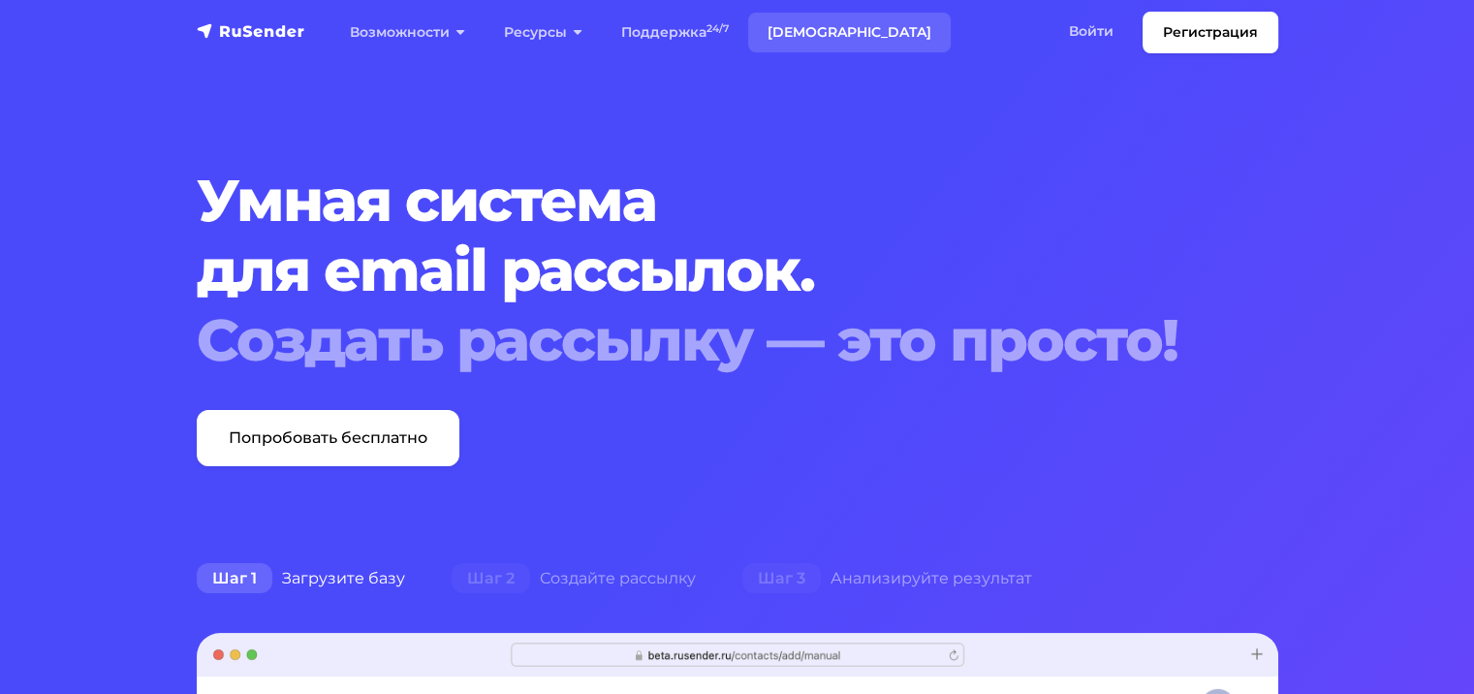
click at [788, 36] on link "[DEMOGRAPHIC_DATA]" at bounding box center [849, 33] width 203 height 40
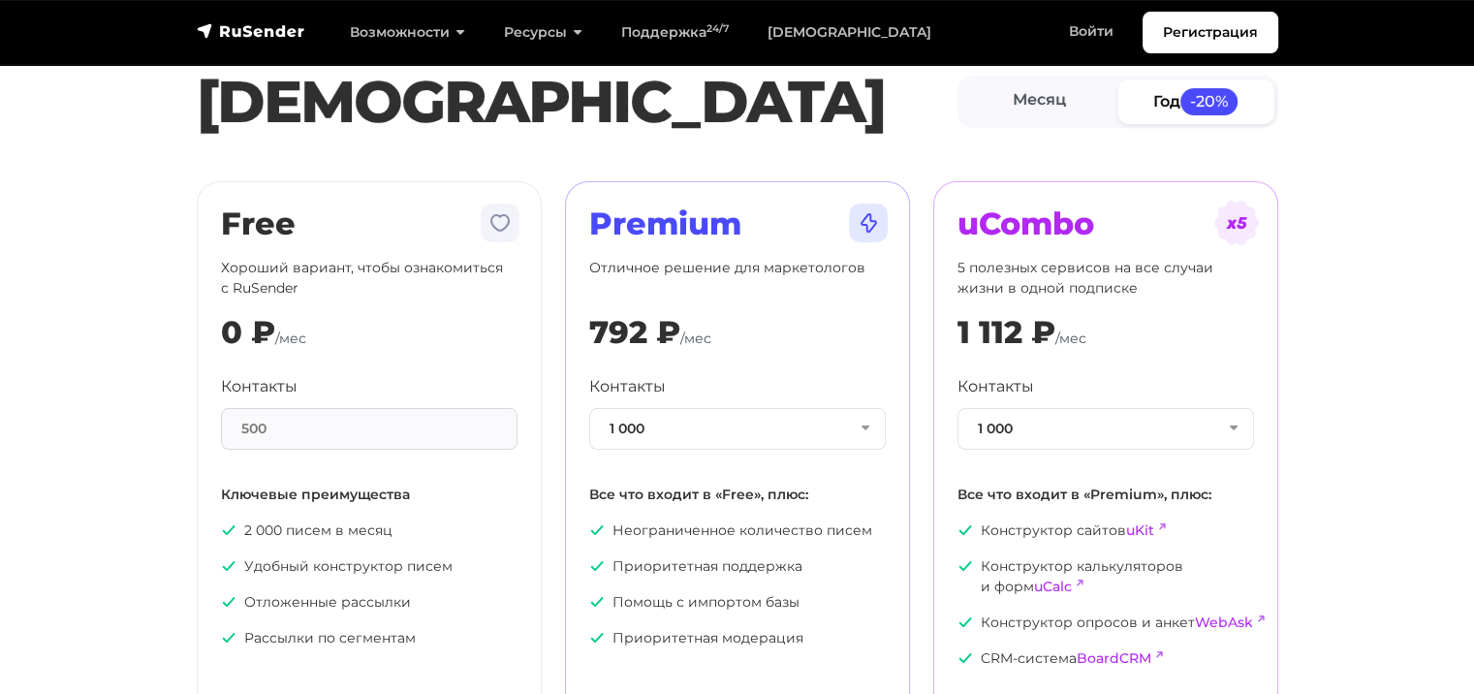
scroll to position [205, 0]
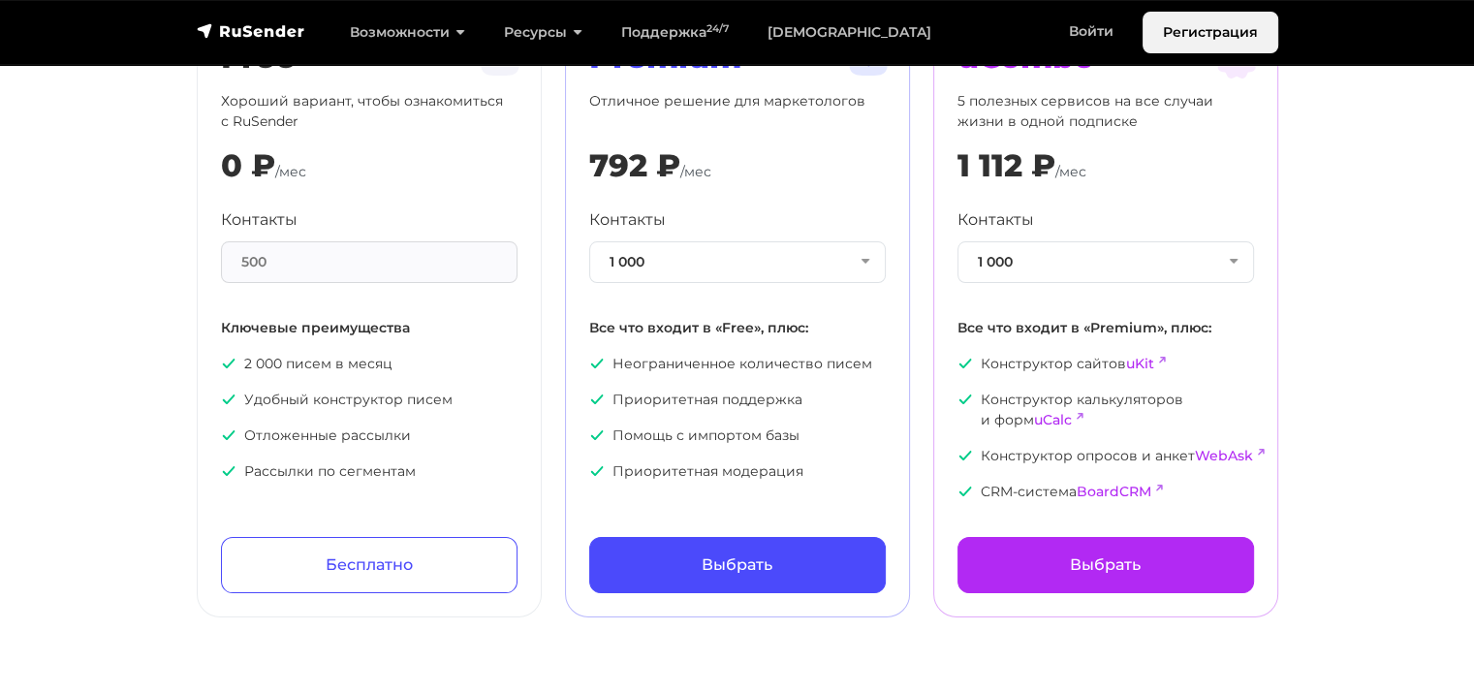
click at [1198, 27] on link "Регистрация" at bounding box center [1211, 33] width 136 height 42
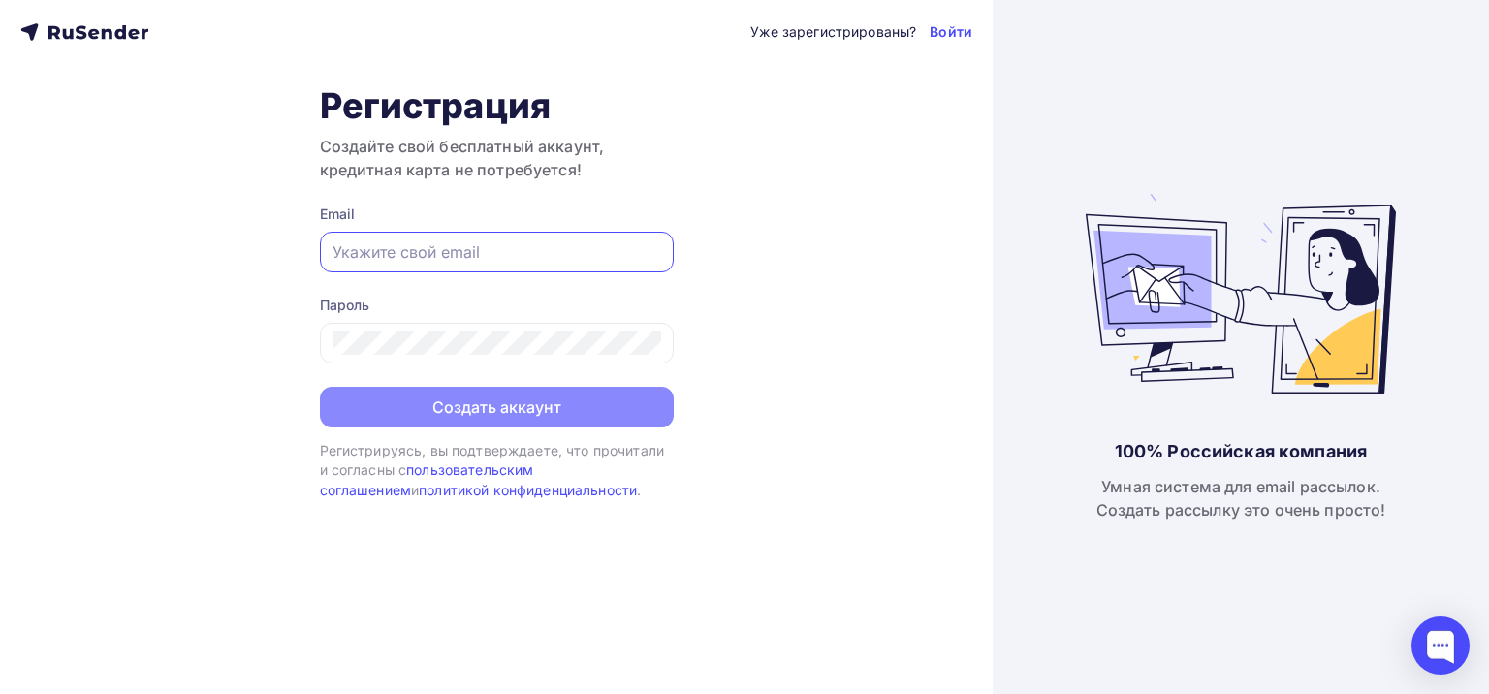
click at [412, 255] on input "text" at bounding box center [496, 251] width 329 height 23
type input "yarusovma@yandex.ru"
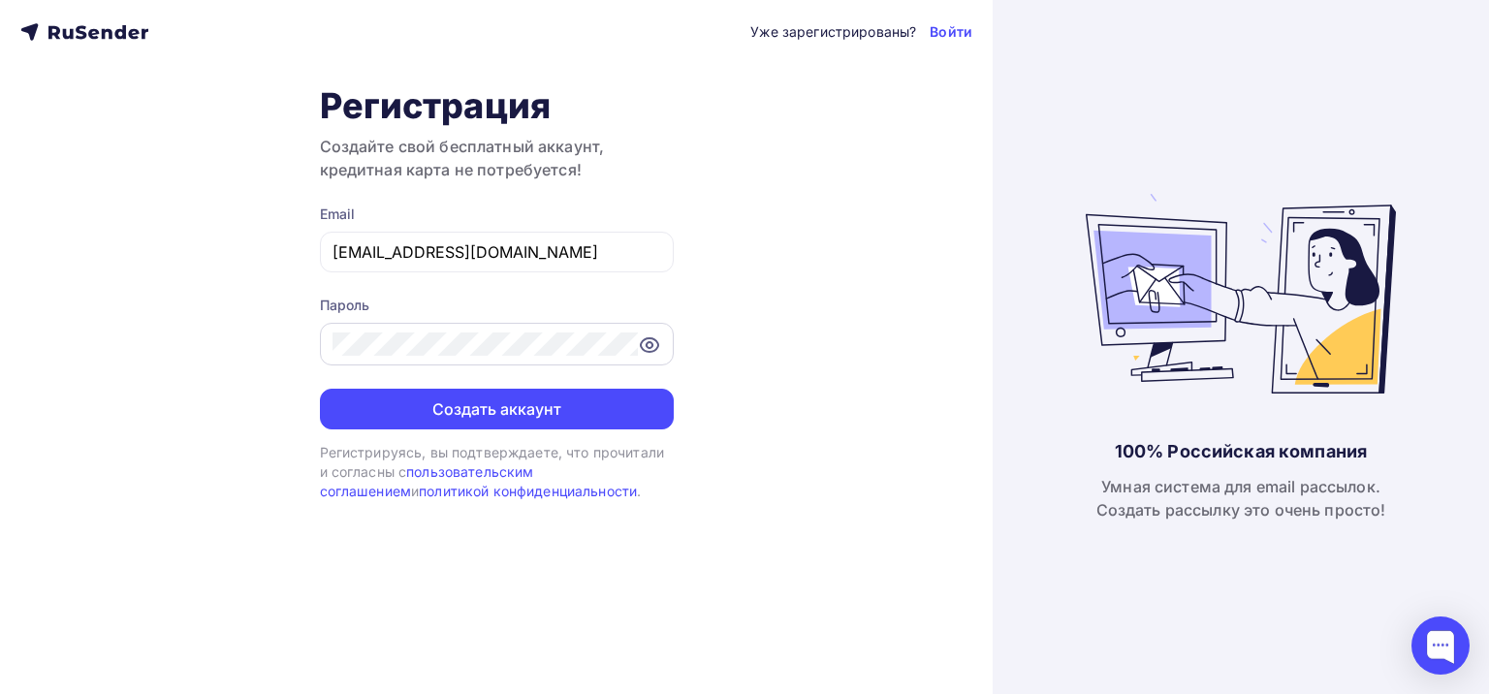
click at [647, 337] on icon at bounding box center [649, 344] width 23 height 23
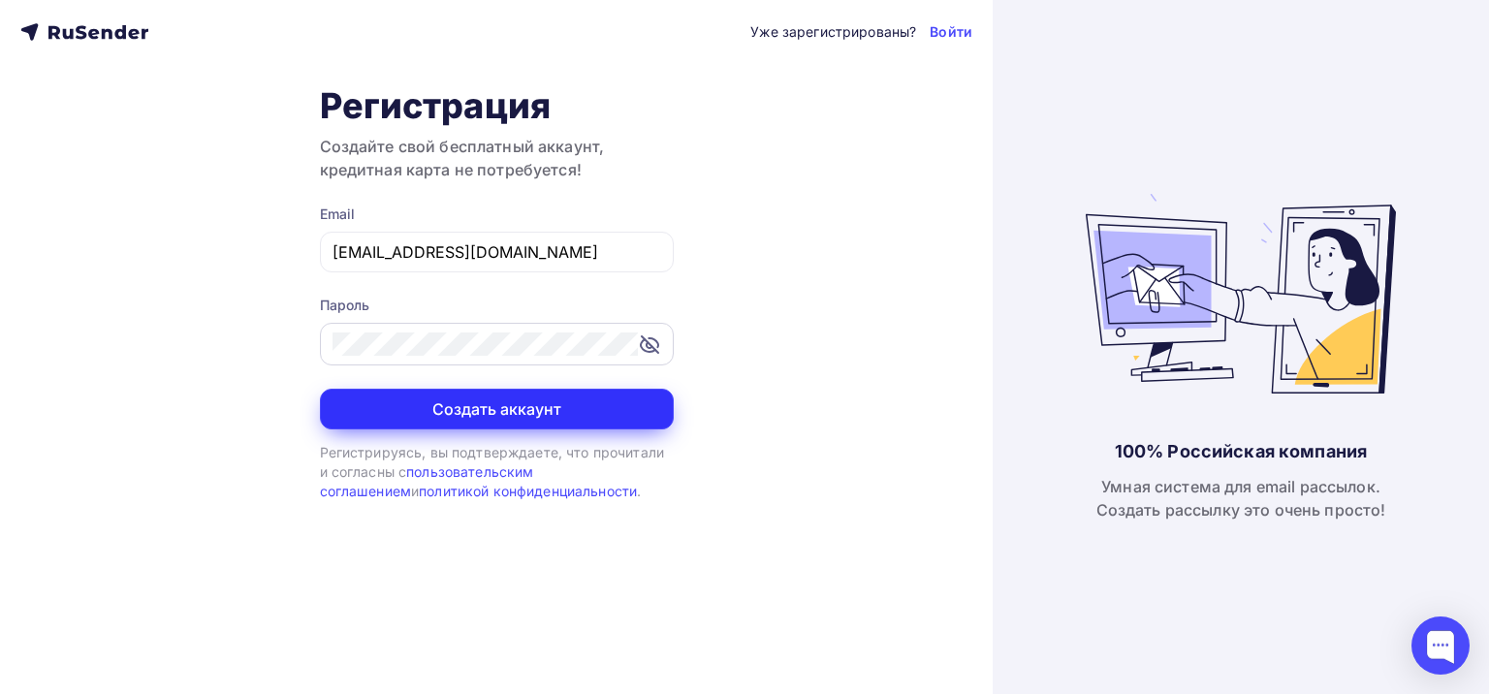
click at [504, 403] on button "Создать аккаунт" at bounding box center [497, 409] width 354 height 41
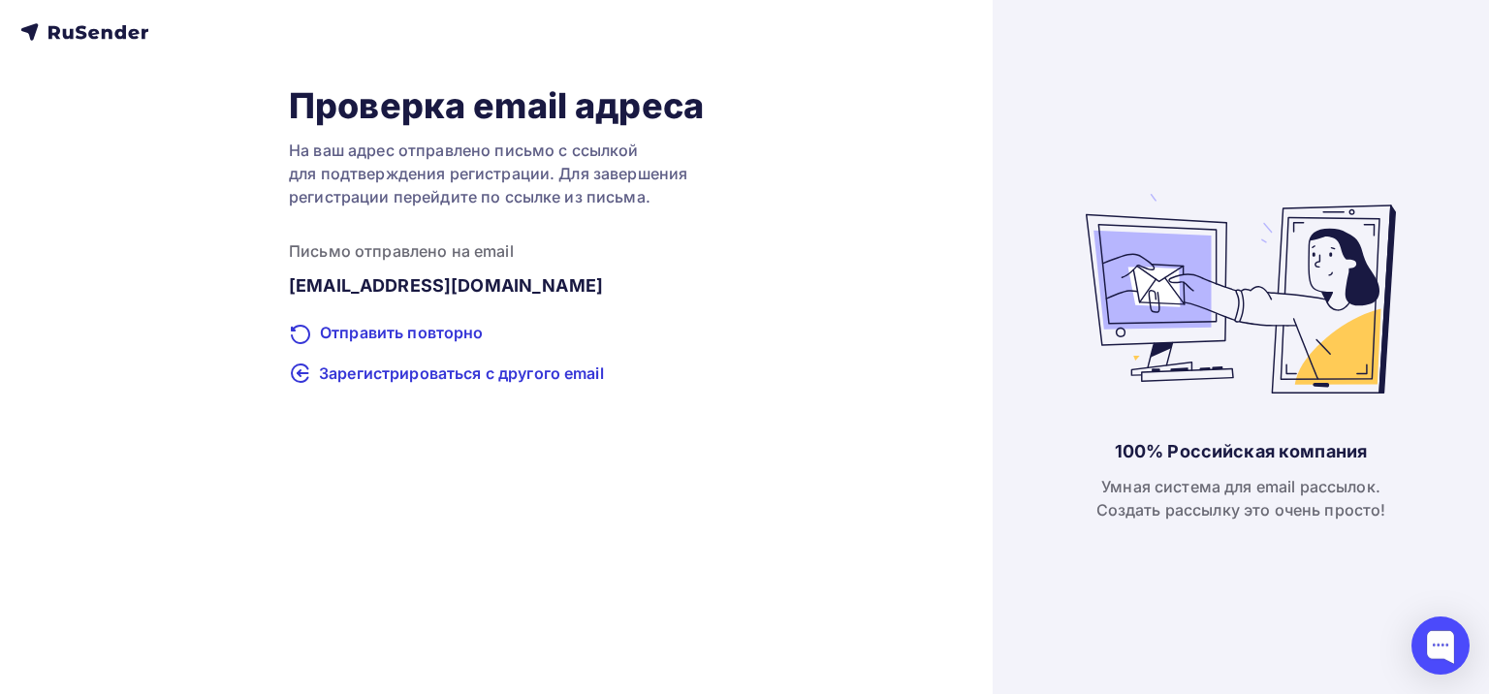
click at [80, 33] on icon at bounding box center [82, 33] width 12 height 14
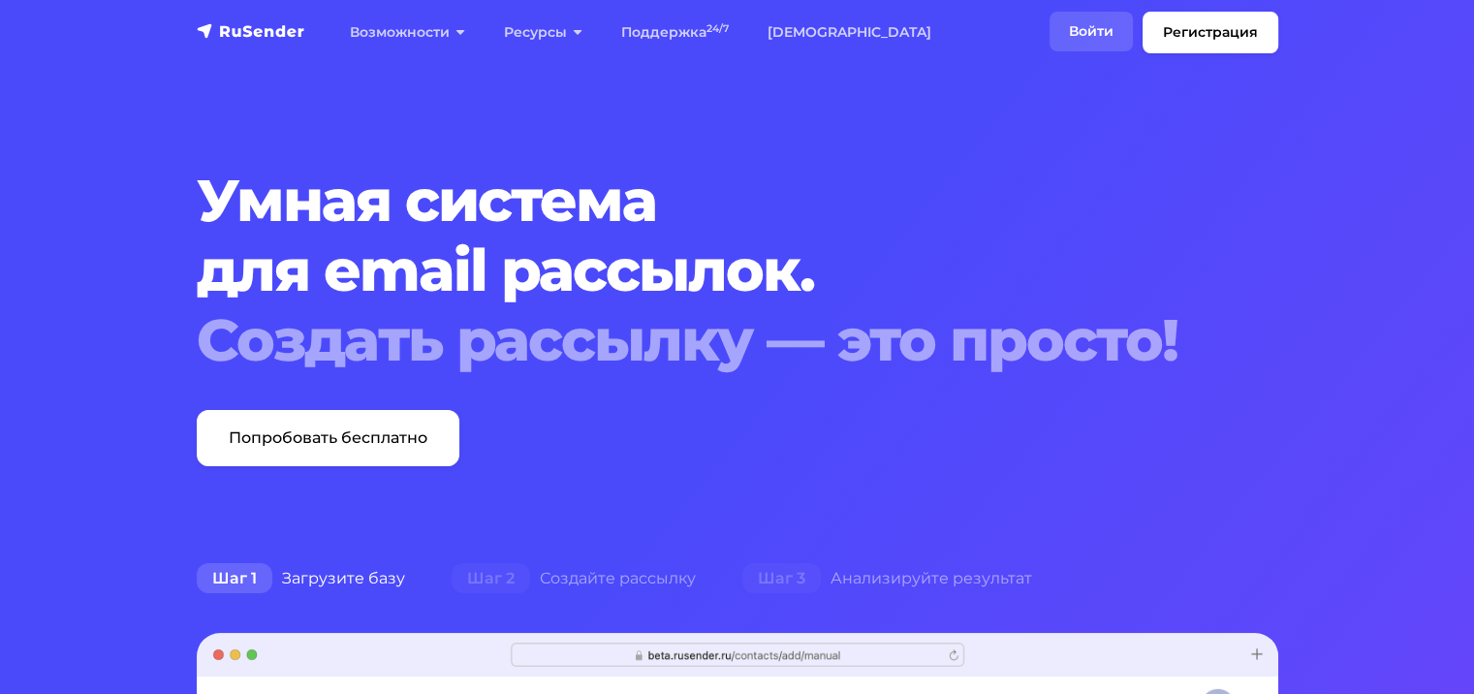
click at [1088, 21] on link "Войти" at bounding box center [1091, 32] width 83 height 40
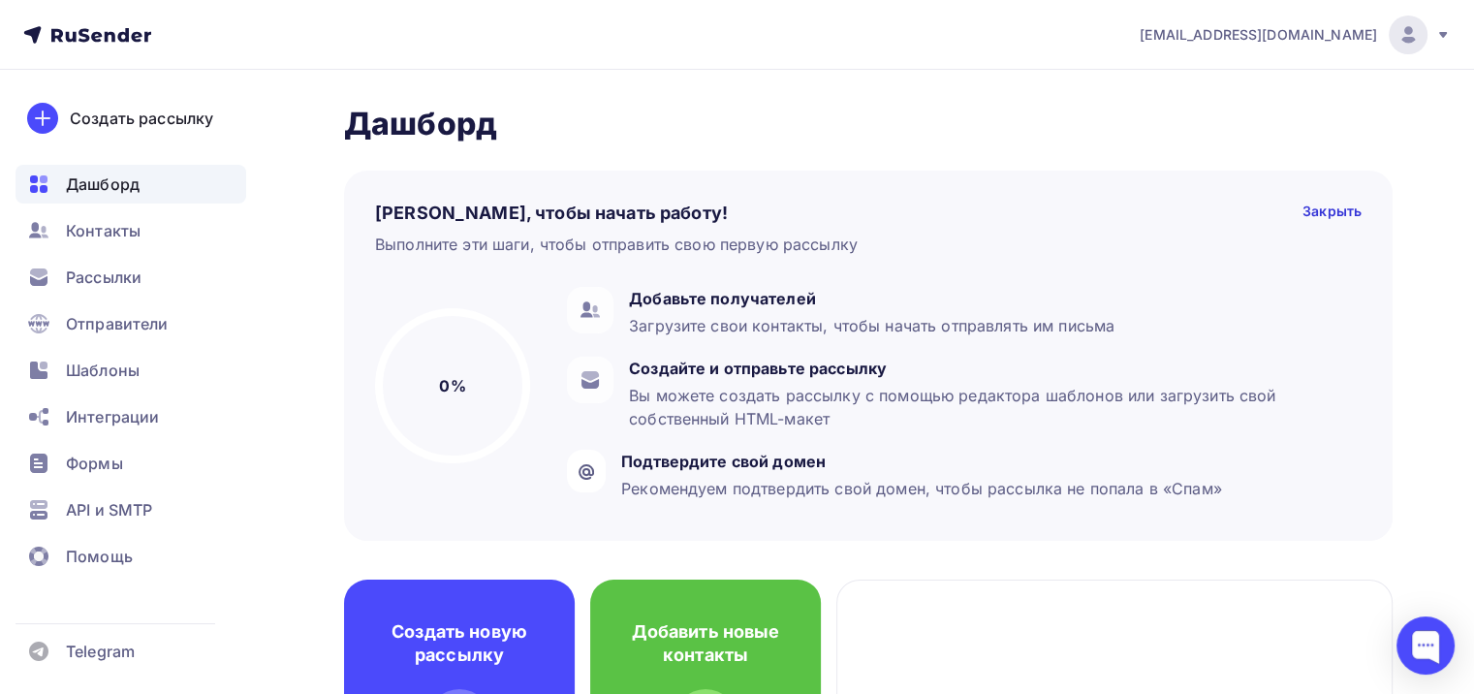
click at [1395, 31] on div at bounding box center [1408, 35] width 39 height 39
click at [845, 55] on nav "yarusovma@yandex.ru Аккаунт Тарифы Выйти Создать рассылку Дашборд Контакты Расс…" at bounding box center [737, 35] width 1474 height 70
click at [81, 222] on span "Контакты" at bounding box center [103, 230] width 75 height 23
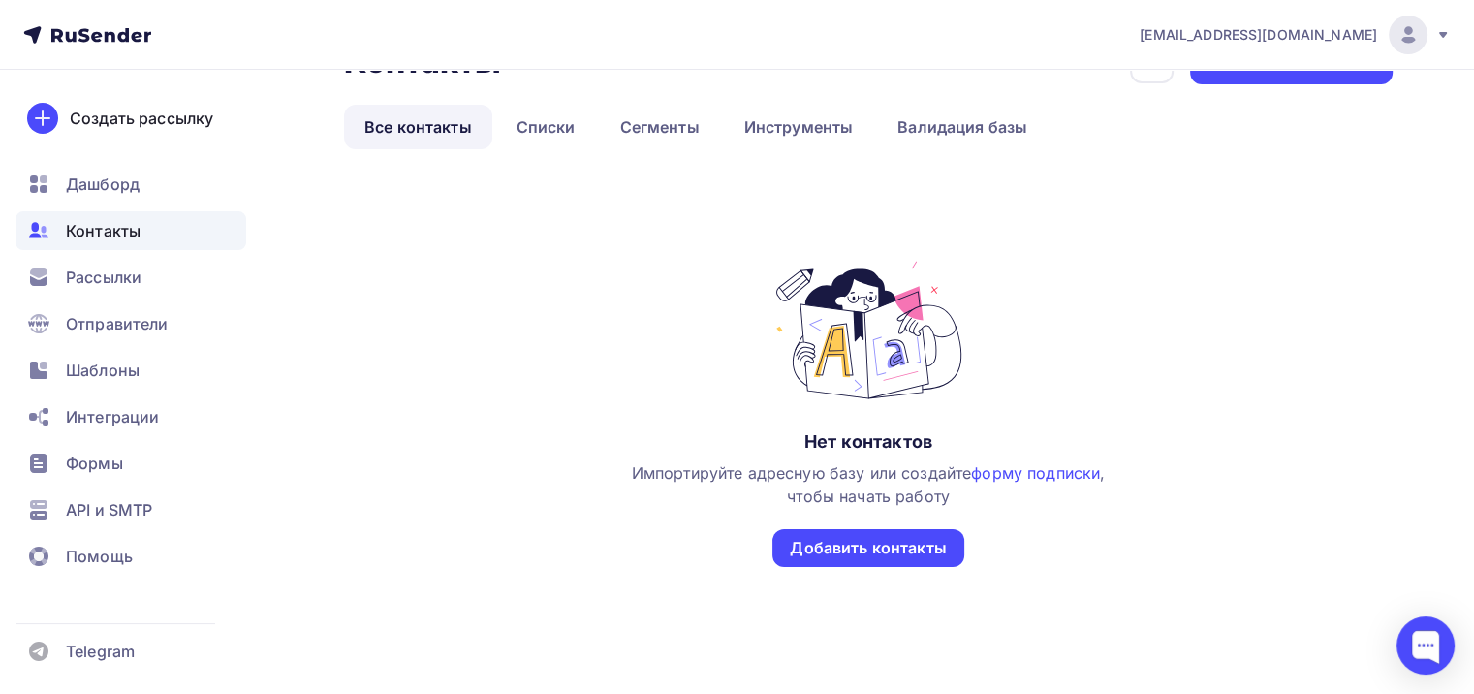
scroll to position [99, 0]
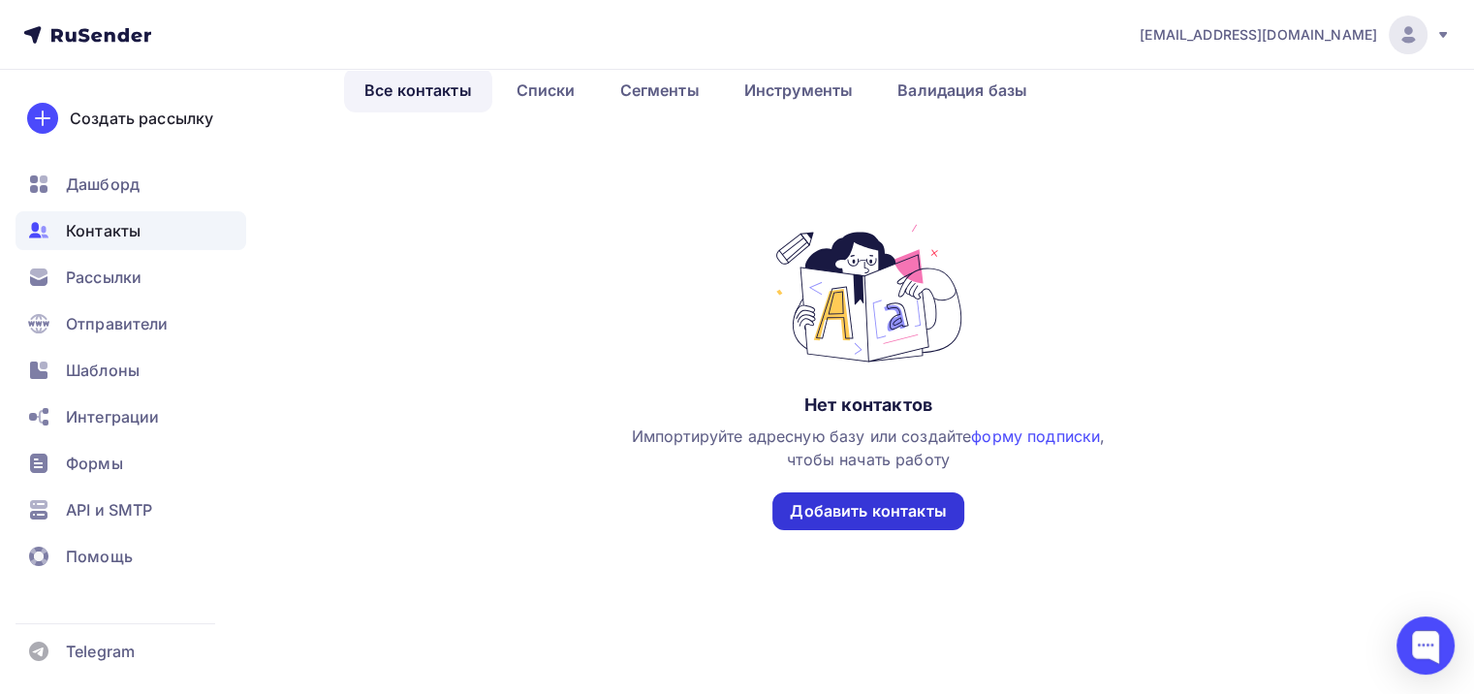
click at [857, 515] on div "Добавить контакты" at bounding box center [868, 511] width 156 height 22
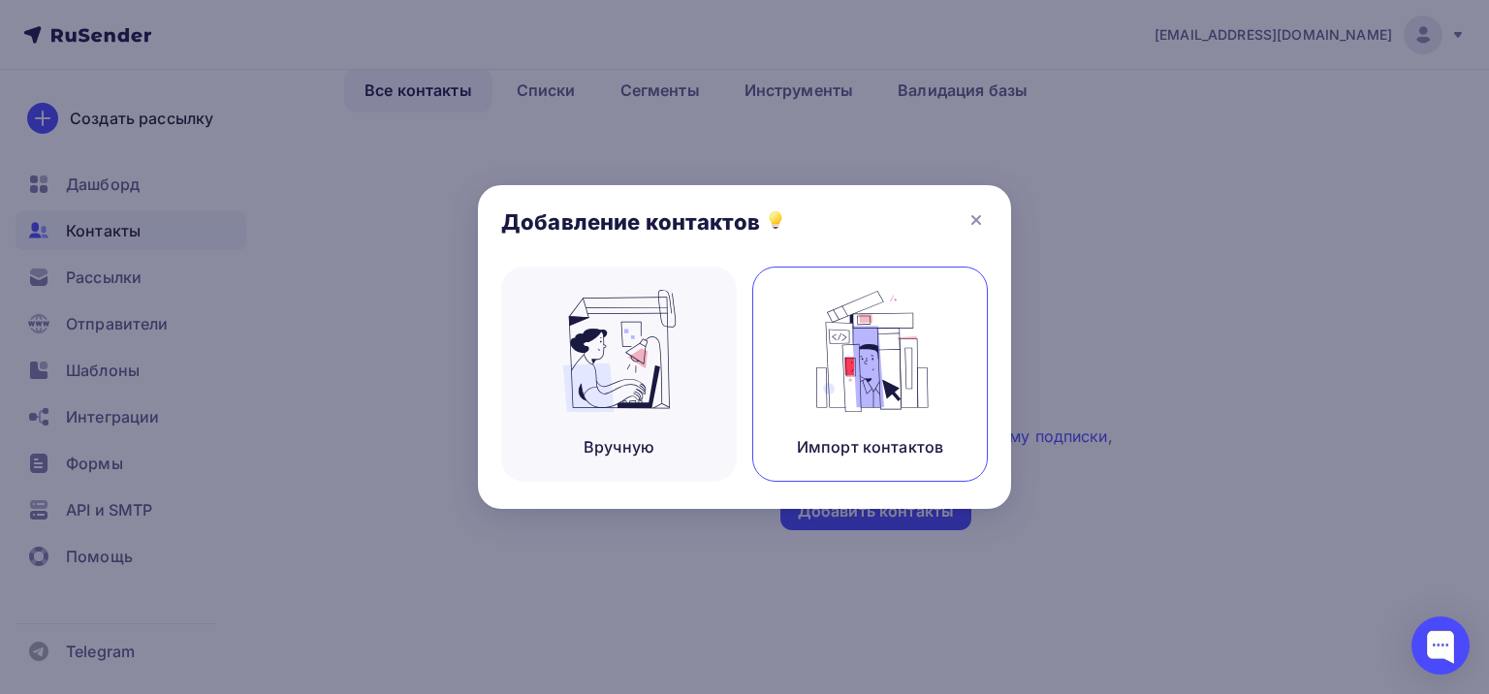
click at [877, 364] on img at bounding box center [870, 351] width 130 height 122
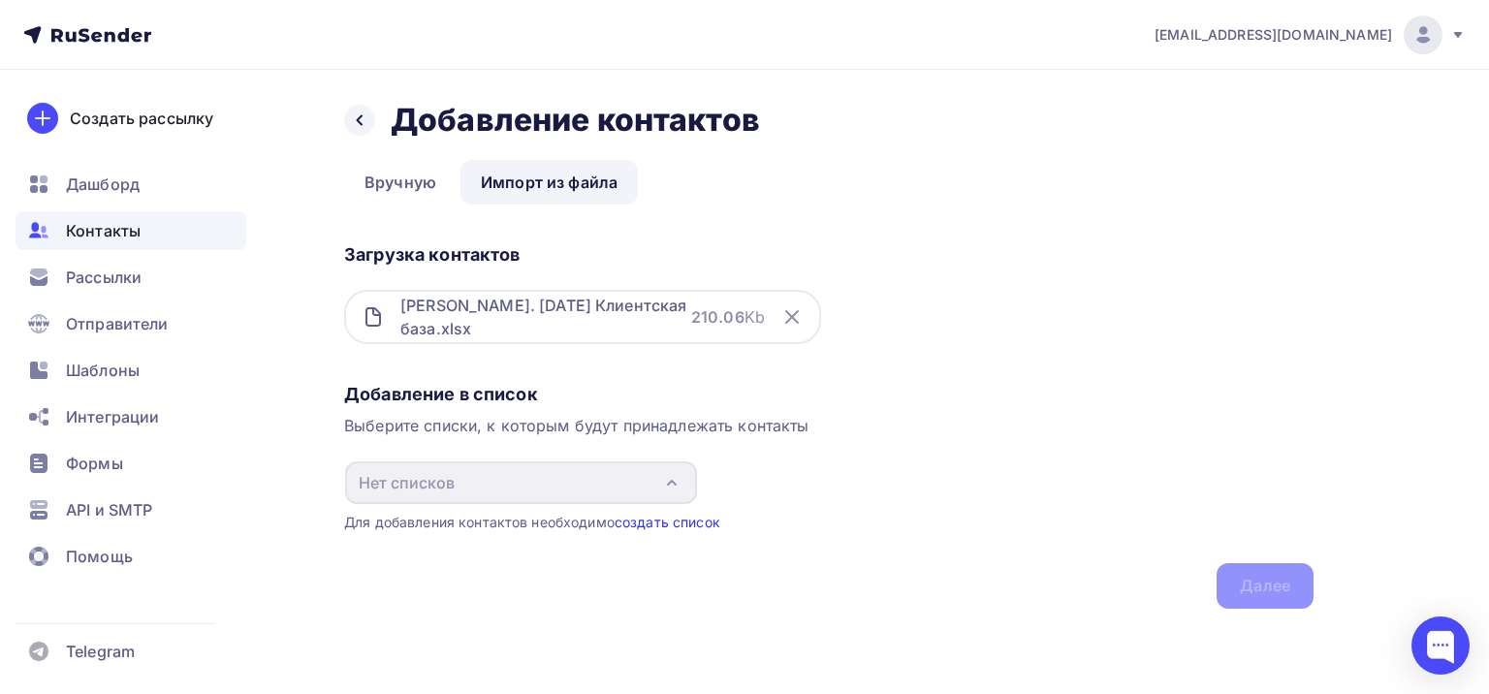
click at [667, 520] on link "создать список" at bounding box center [667, 522] width 106 height 16
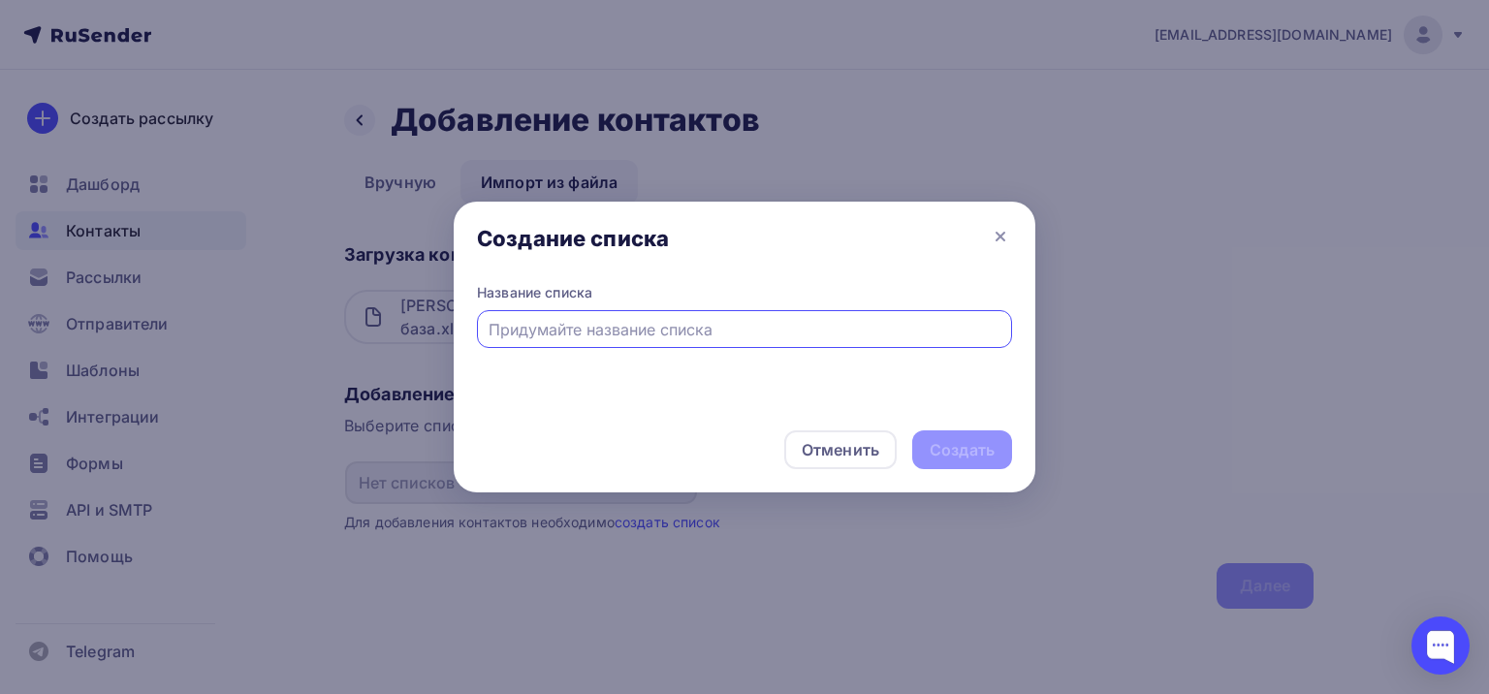
click at [535, 326] on input "text" at bounding box center [744, 329] width 513 height 23
type input "В"
type input "КБ СДК"
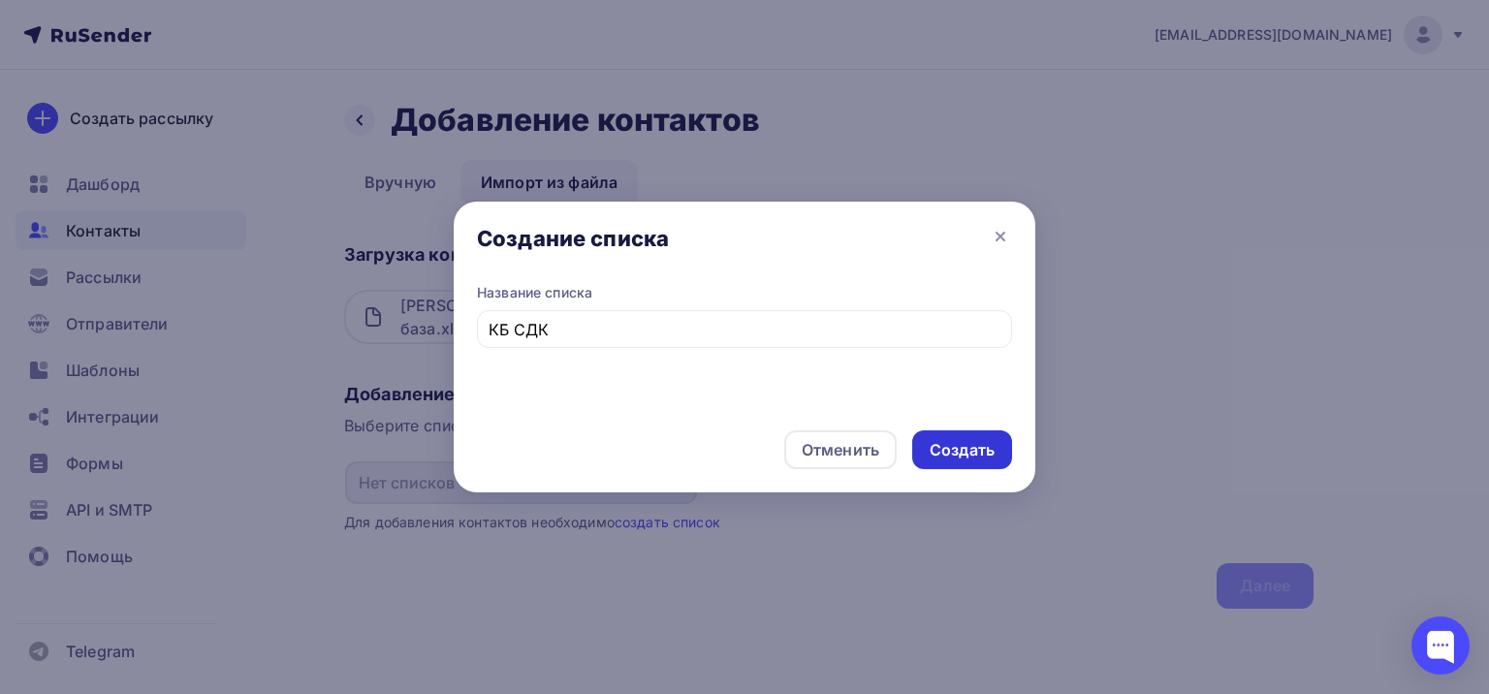
click at [951, 446] on div "Создать" at bounding box center [961, 450] width 65 height 22
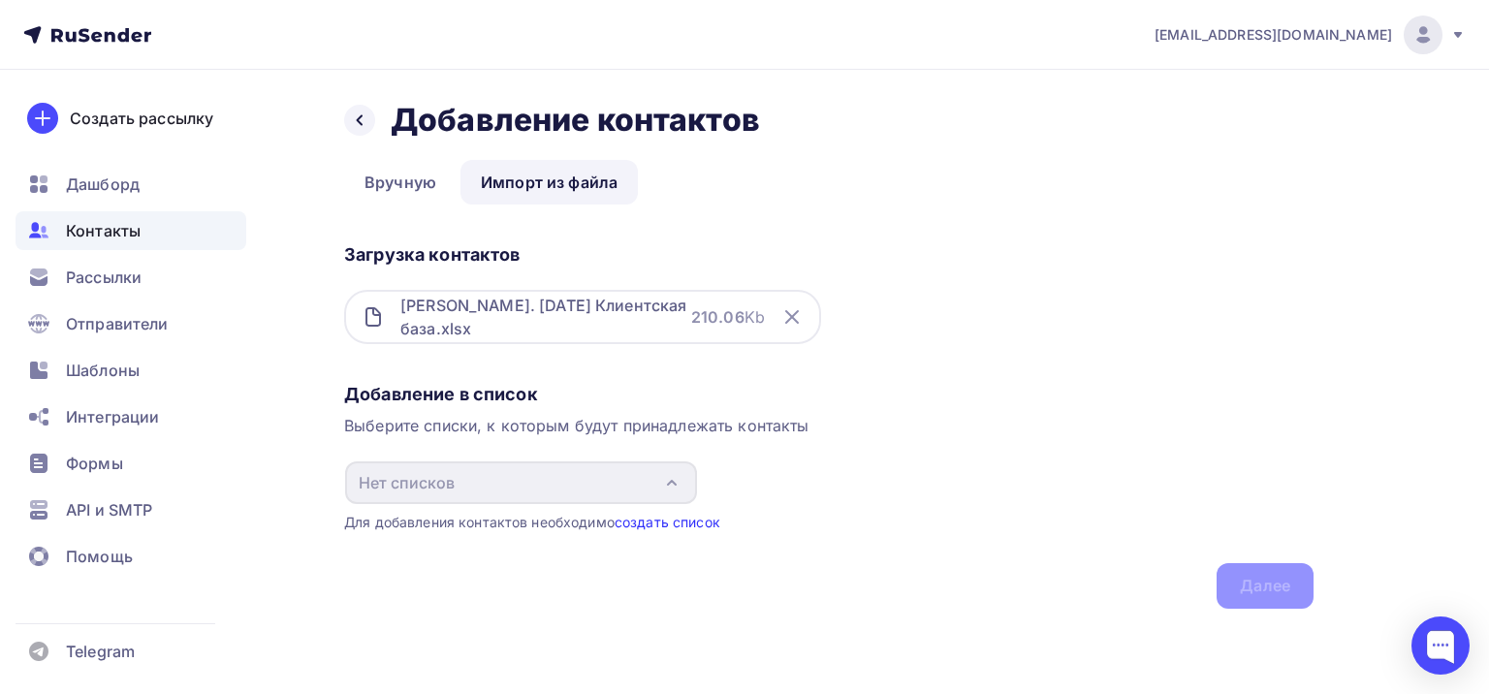
click at [671, 523] on link "создать список" at bounding box center [667, 522] width 106 height 16
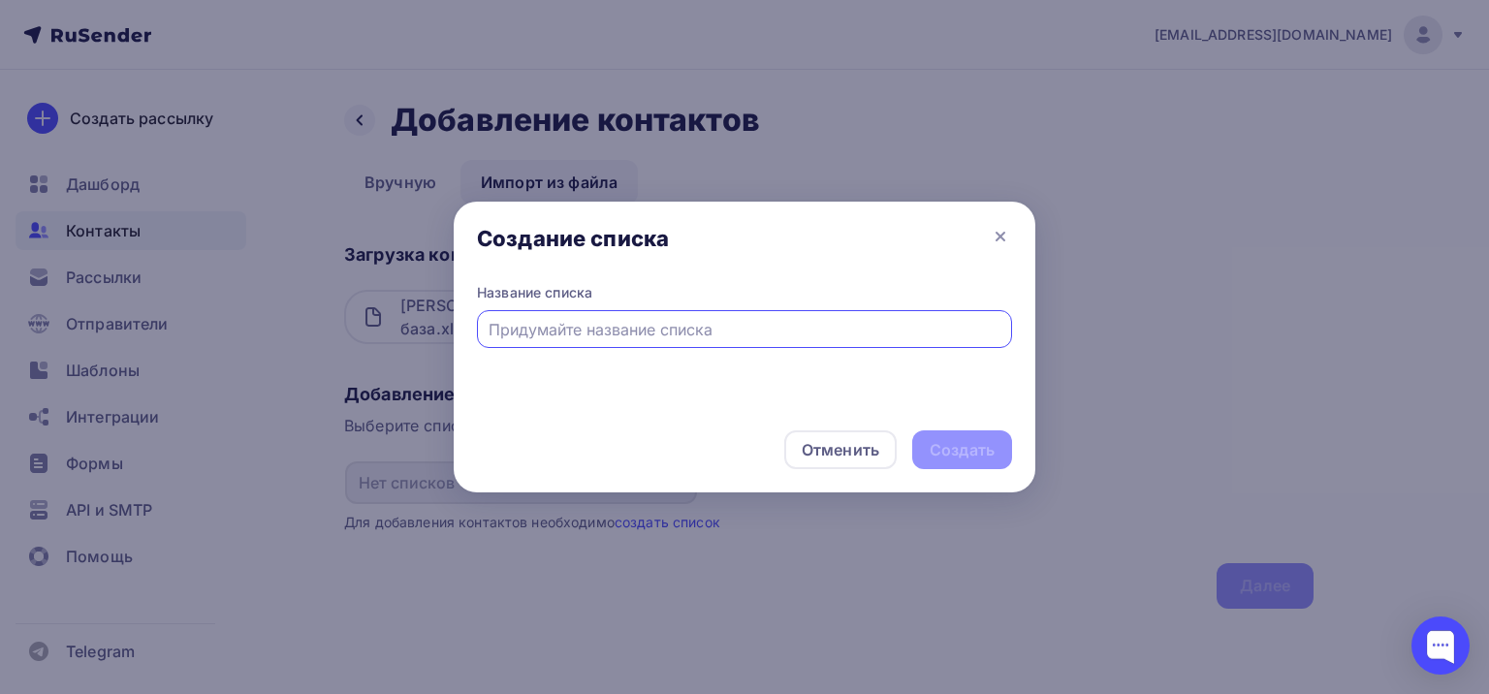
click at [525, 326] on input "text" at bounding box center [744, 329] width 513 height 23
type input "1"
click at [977, 443] on div "Создать" at bounding box center [961, 450] width 65 height 22
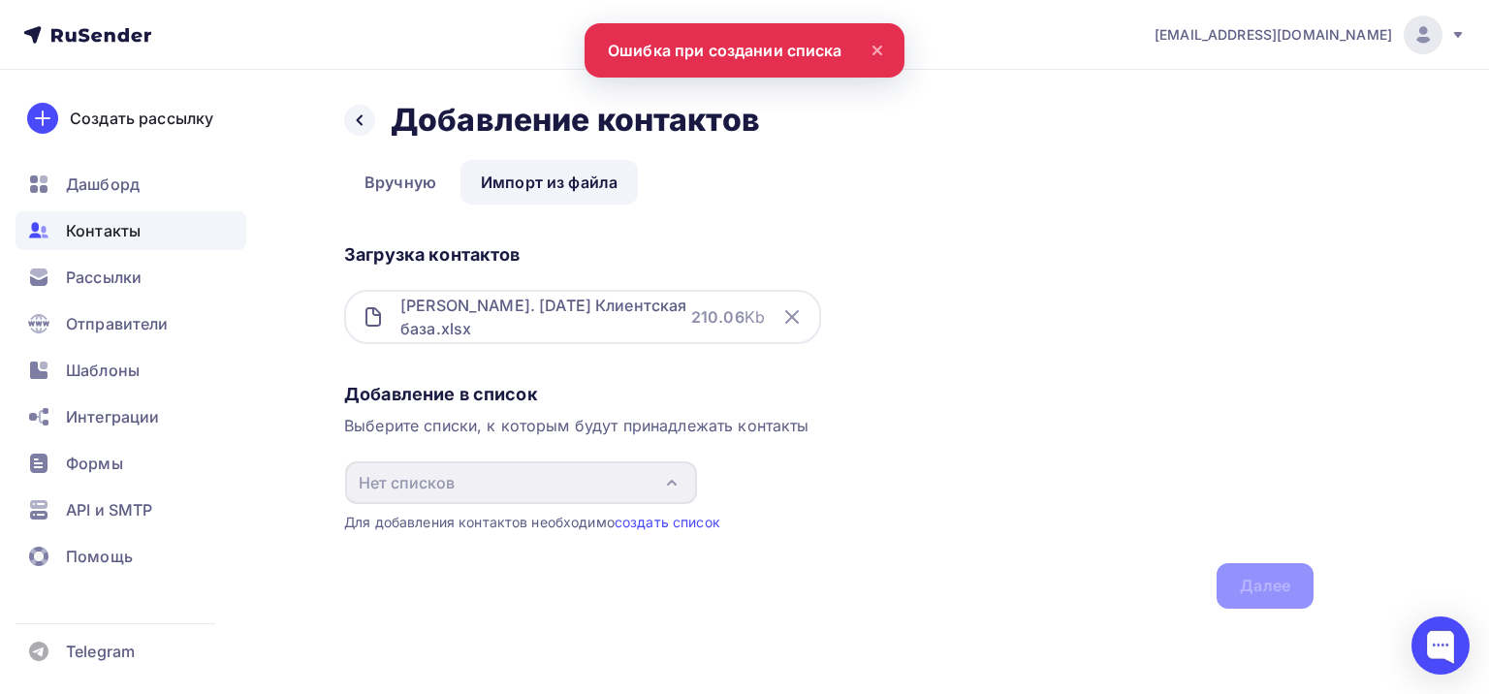
click at [879, 47] on icon at bounding box center [877, 51] width 8 height 8
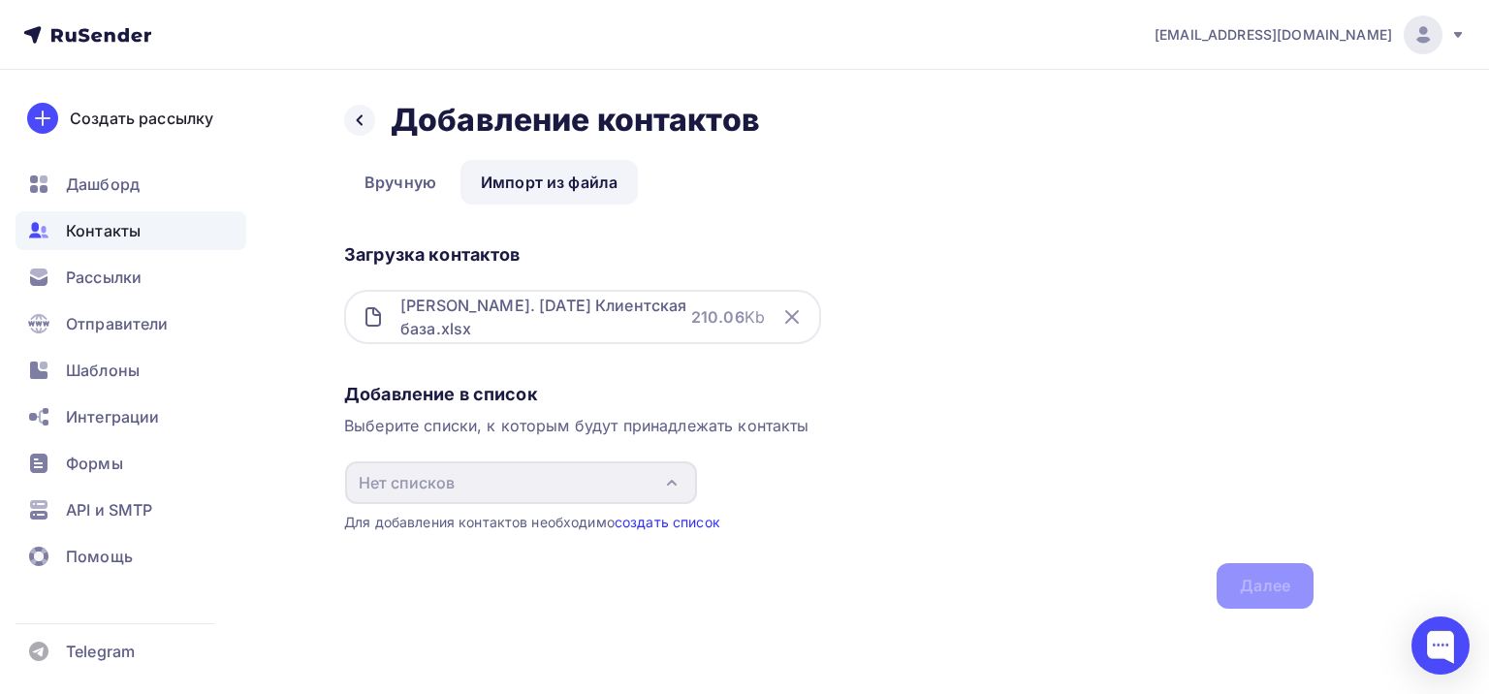
click at [652, 519] on link "создать список" at bounding box center [667, 522] width 106 height 16
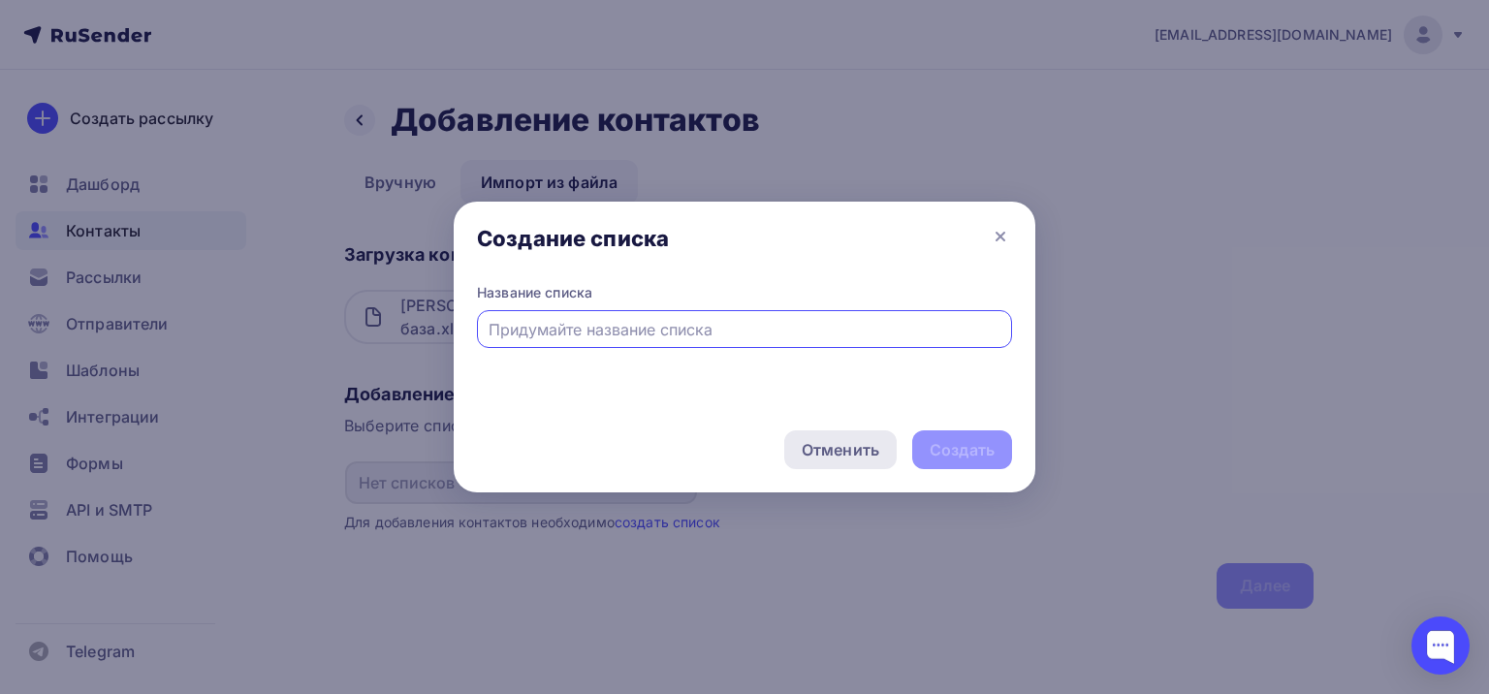
click at [839, 456] on div "Отменить" at bounding box center [841, 449] width 78 height 23
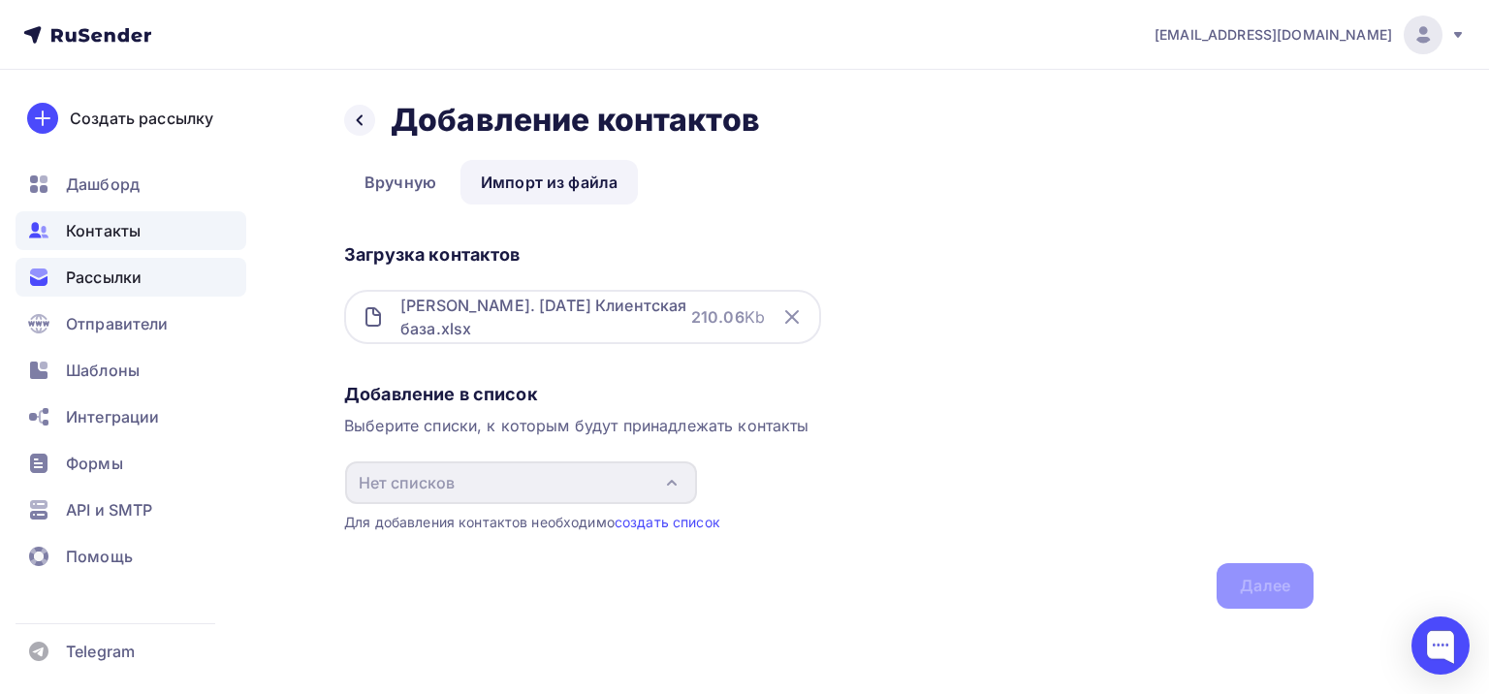
click at [108, 279] on span "Рассылки" at bounding box center [104, 277] width 76 height 23
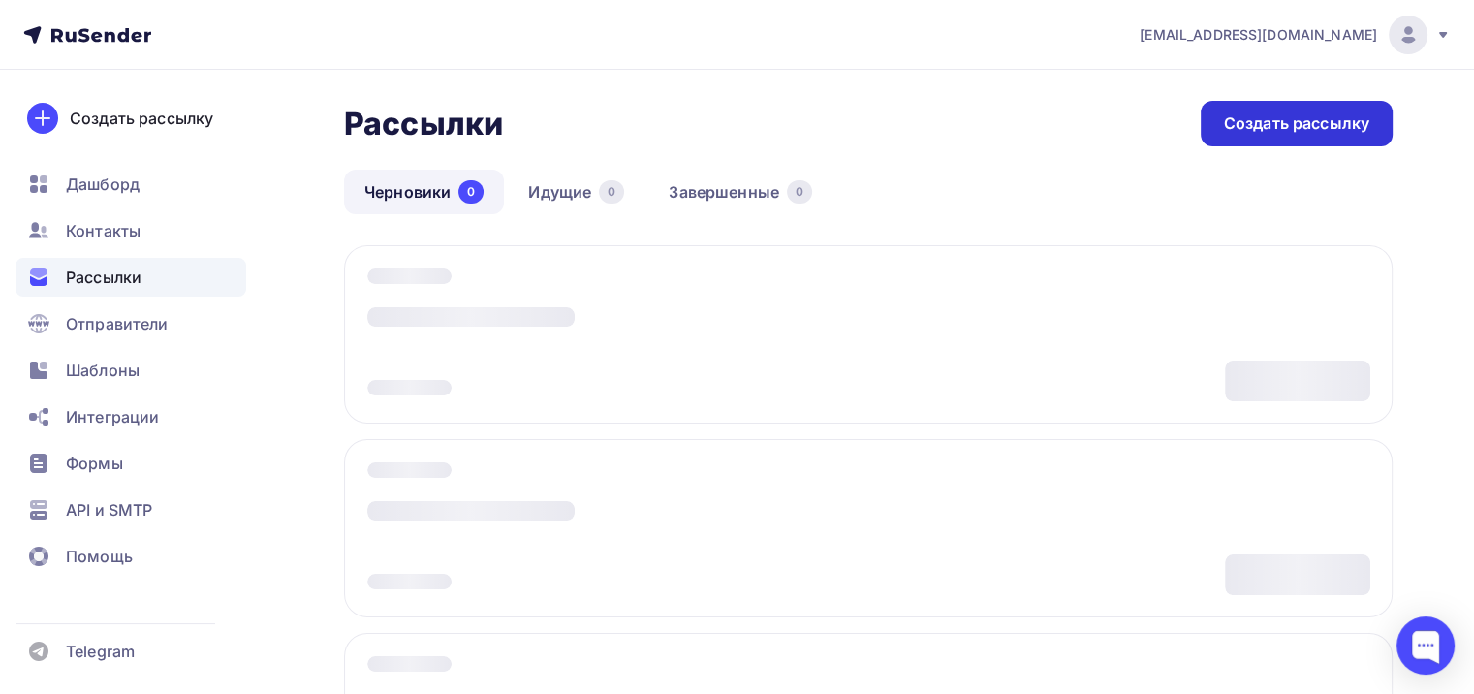
click at [1280, 116] on div "Создать рассылку" at bounding box center [1296, 123] width 145 height 22
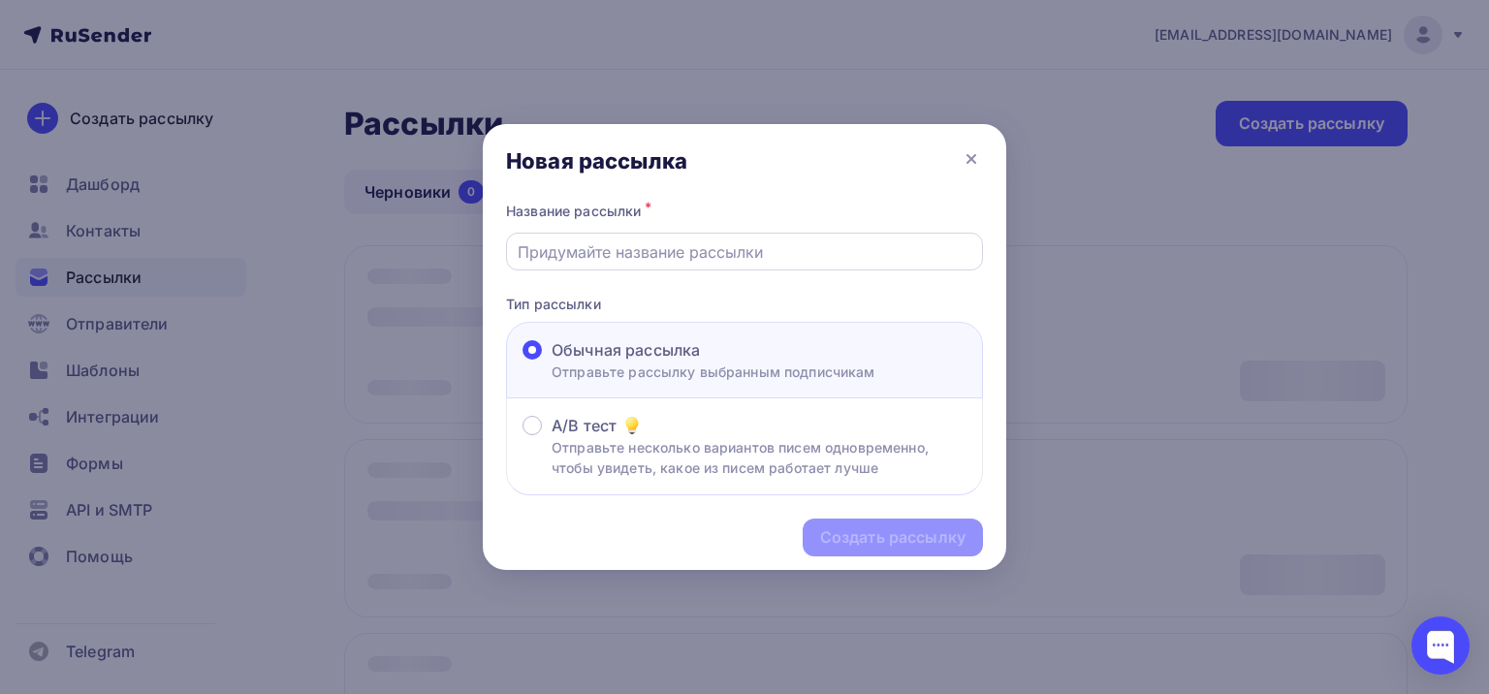
click at [558, 250] on input "text" at bounding box center [745, 251] width 455 height 23
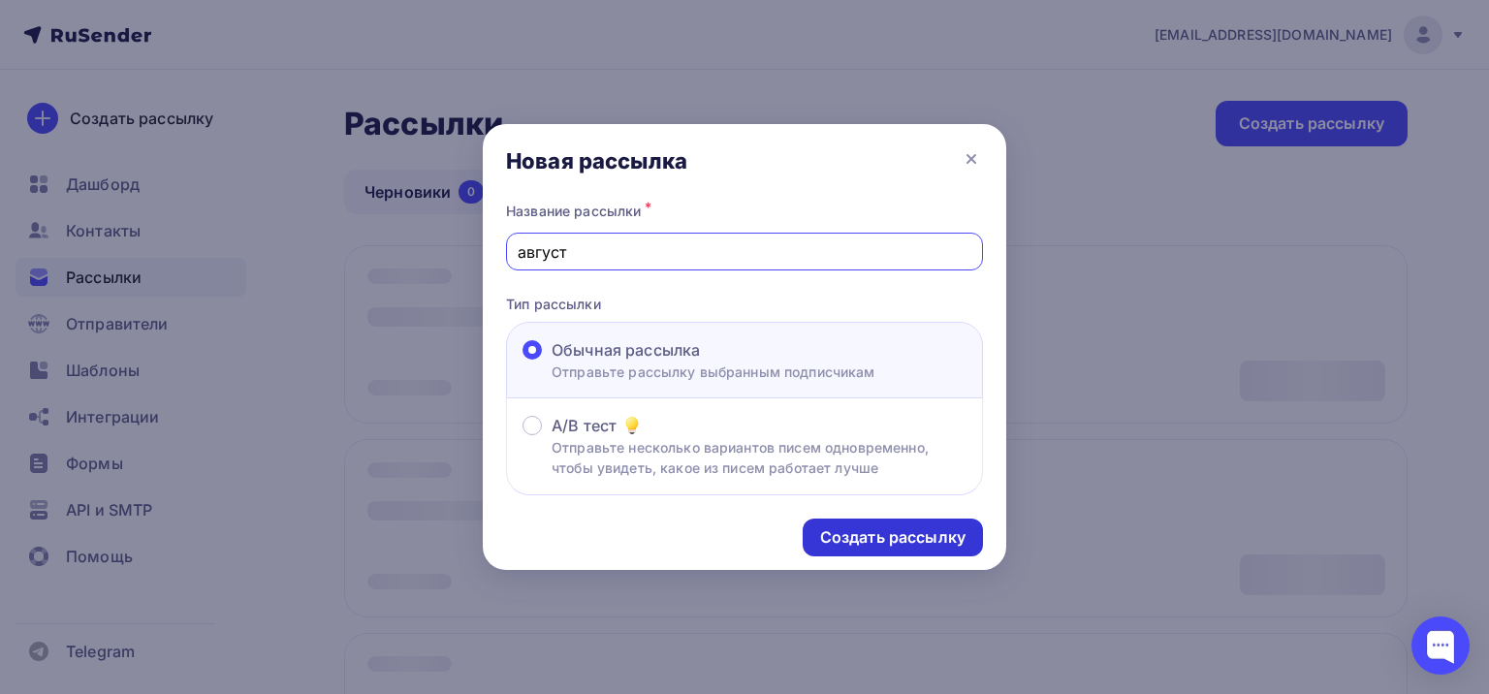
type input "август"
click at [865, 532] on div "Создать рассылку" at bounding box center [892, 537] width 145 height 22
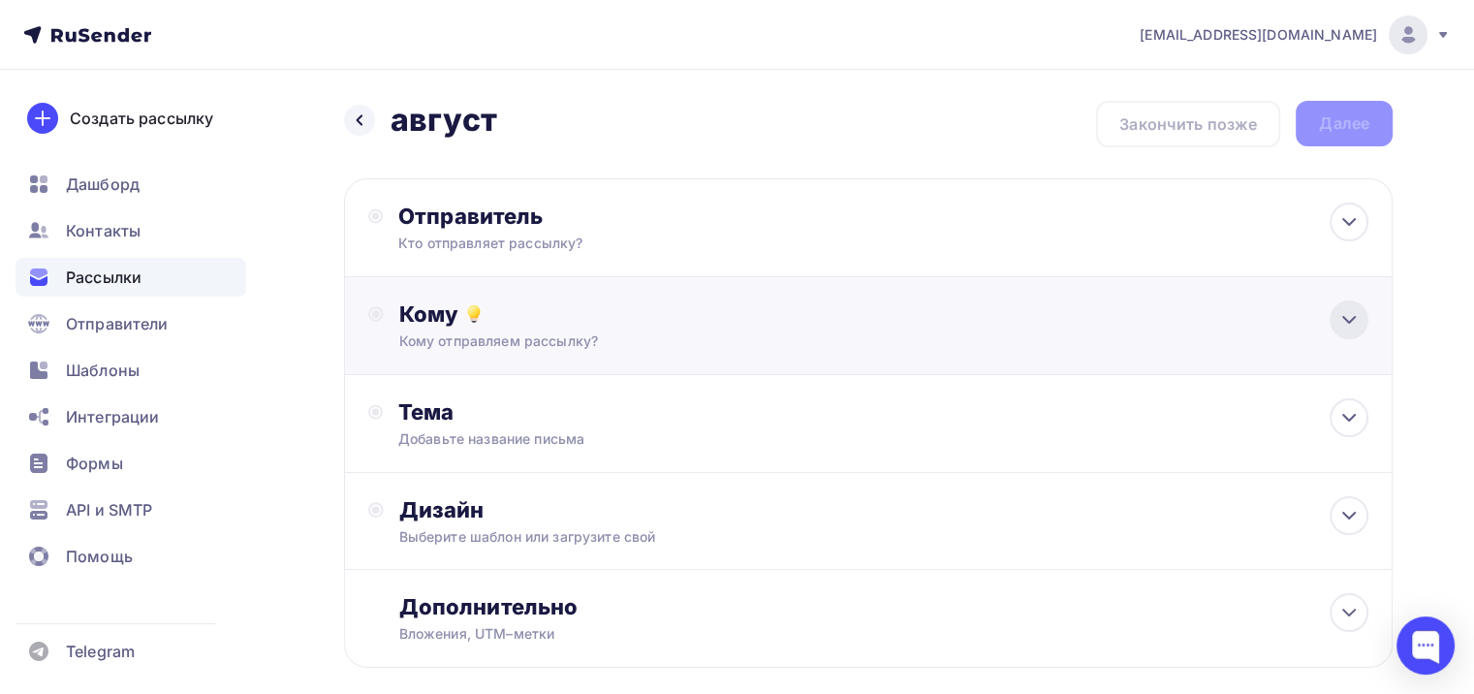
click at [1347, 308] on icon at bounding box center [1348, 319] width 23 height 23
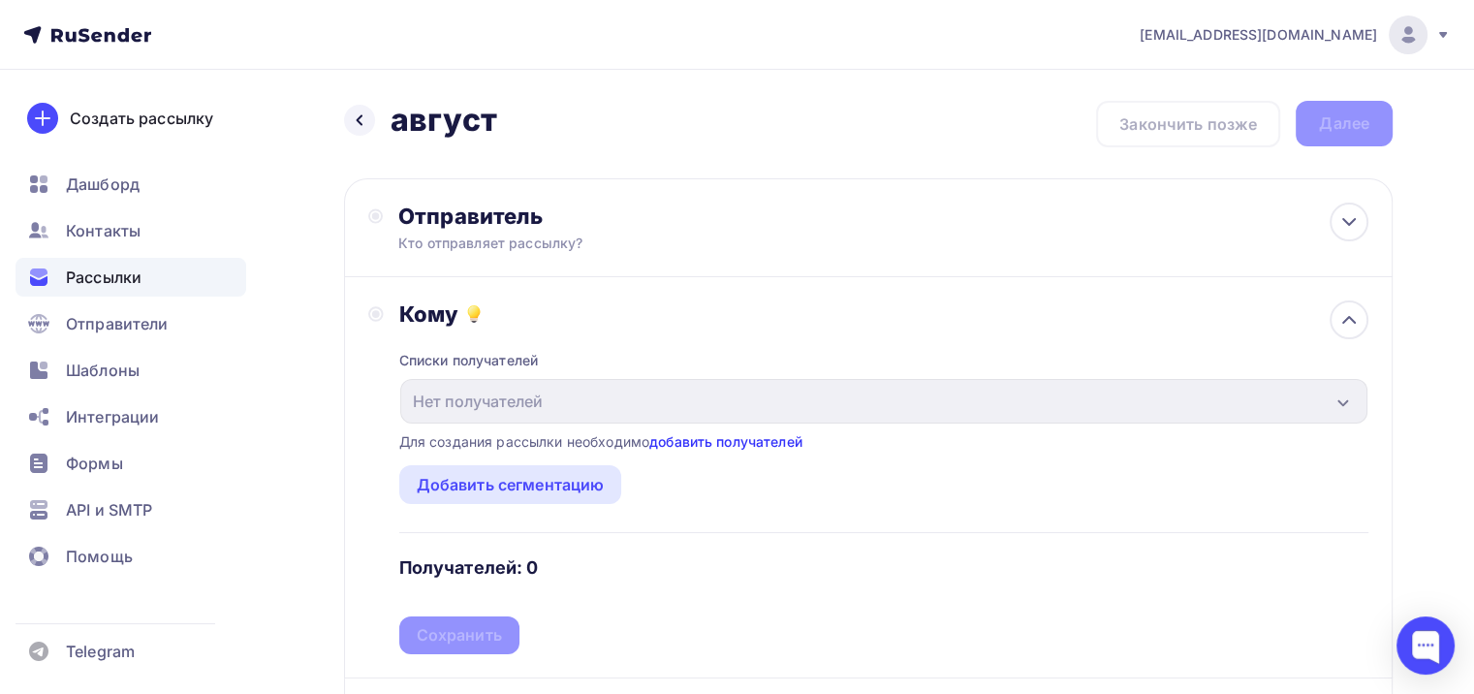
click at [747, 447] on link "добавить получателей" at bounding box center [725, 441] width 153 height 16
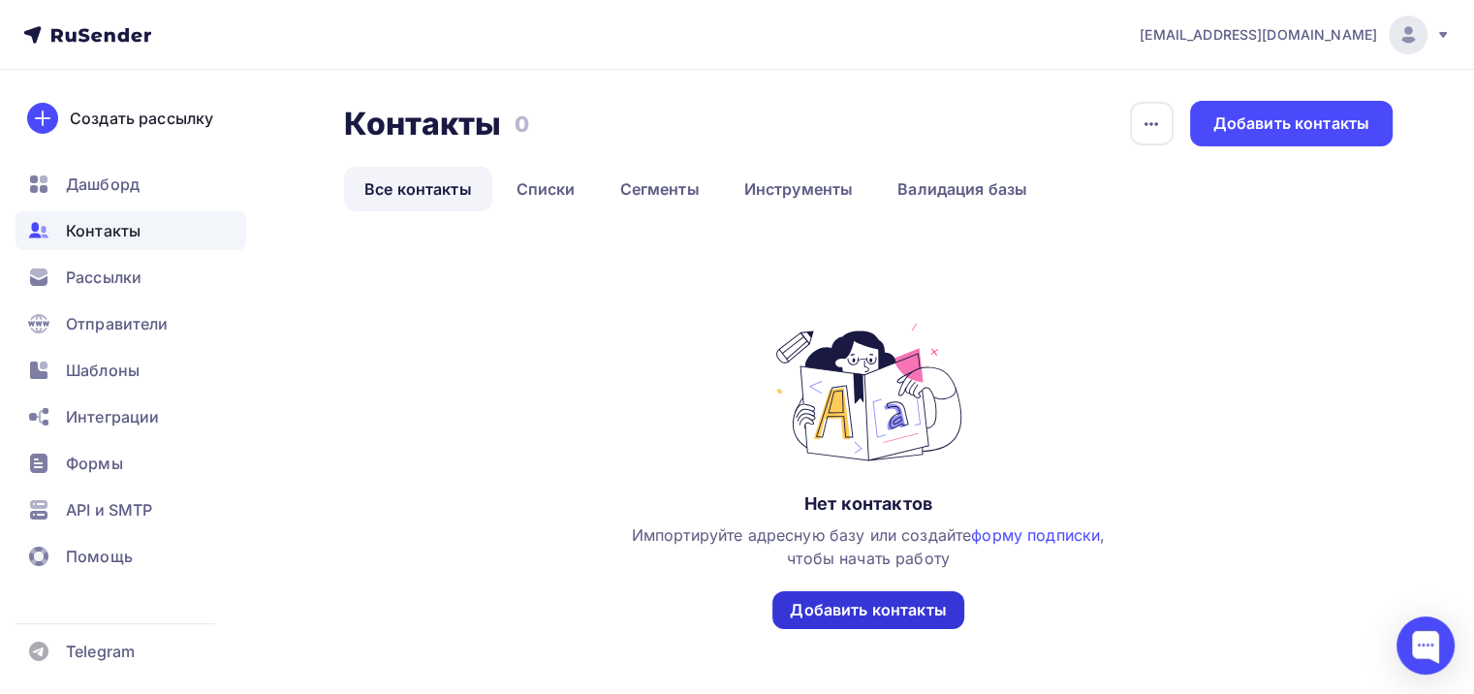
click at [827, 606] on div "Добавить контакты" at bounding box center [868, 610] width 156 height 22
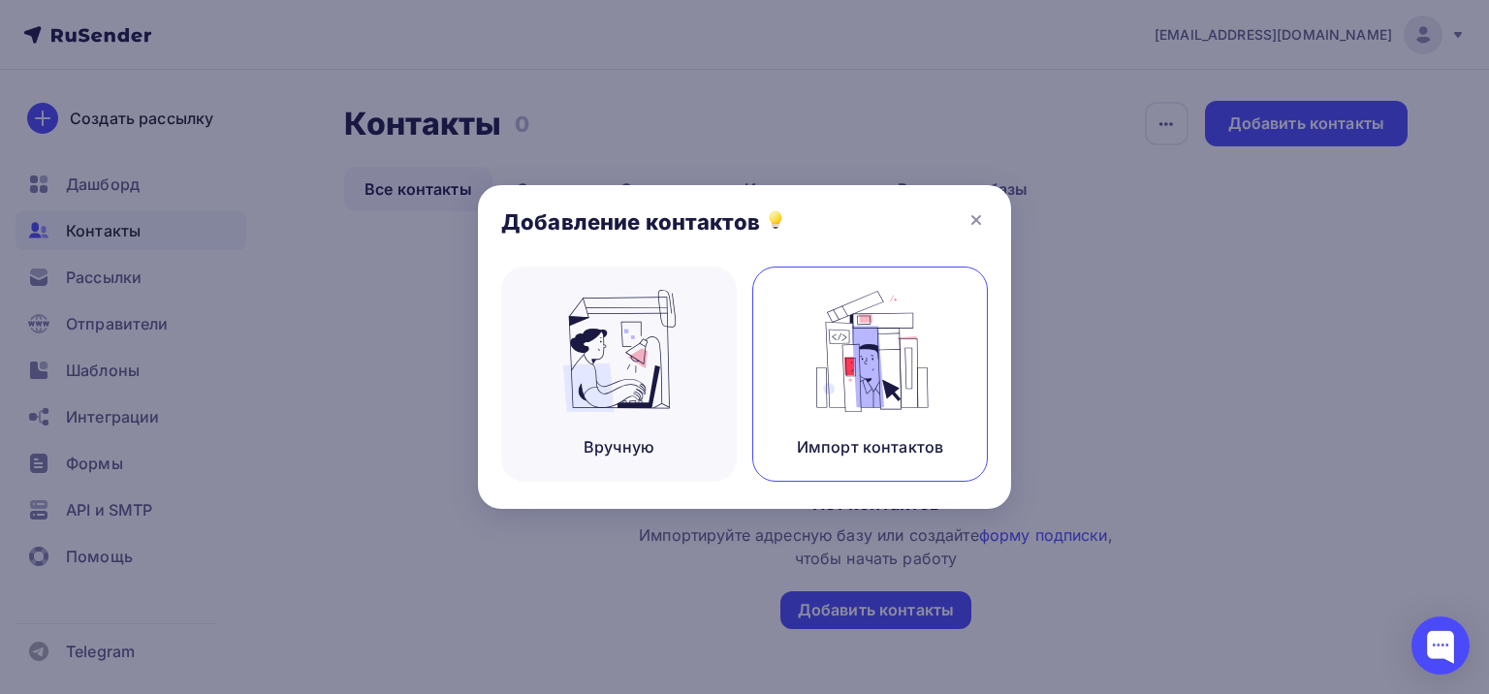
click at [892, 374] on img at bounding box center [870, 351] width 130 height 122
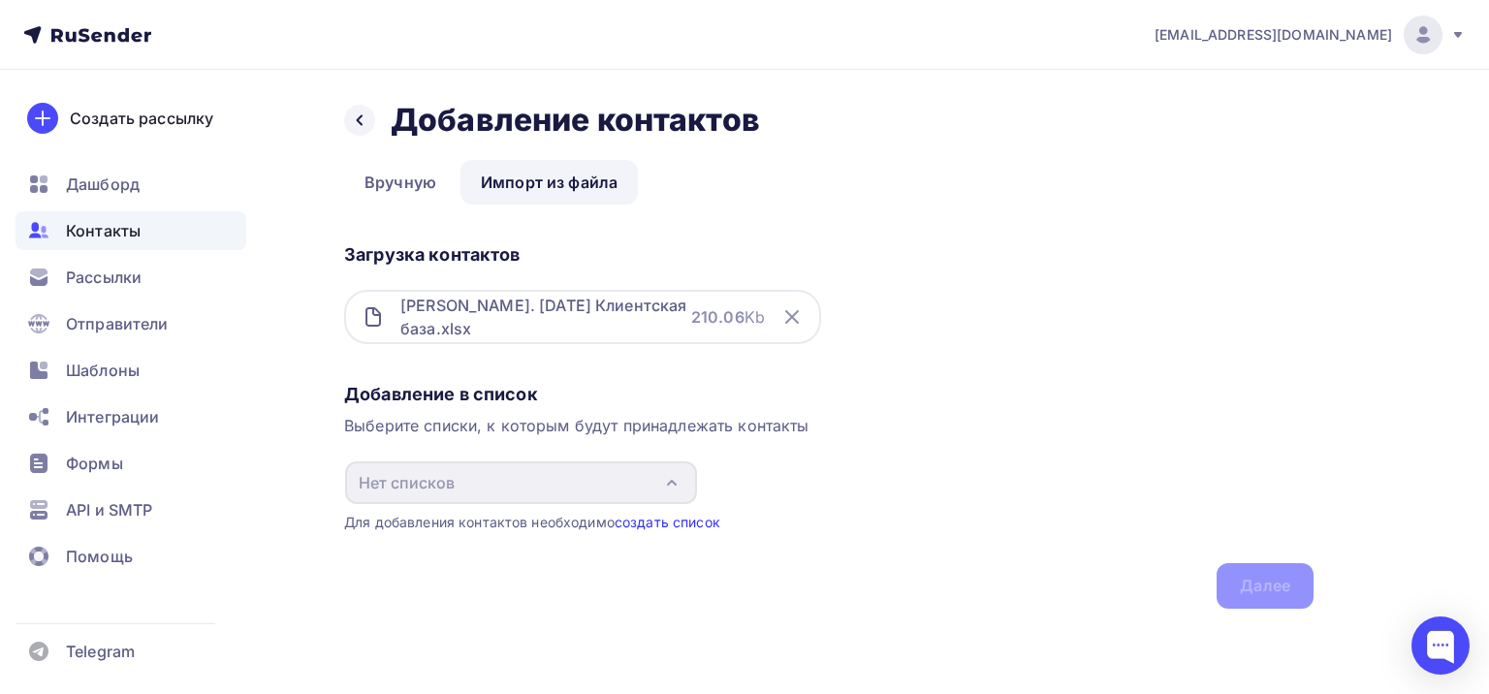
click at [667, 527] on link "создать список" at bounding box center [667, 522] width 106 height 16
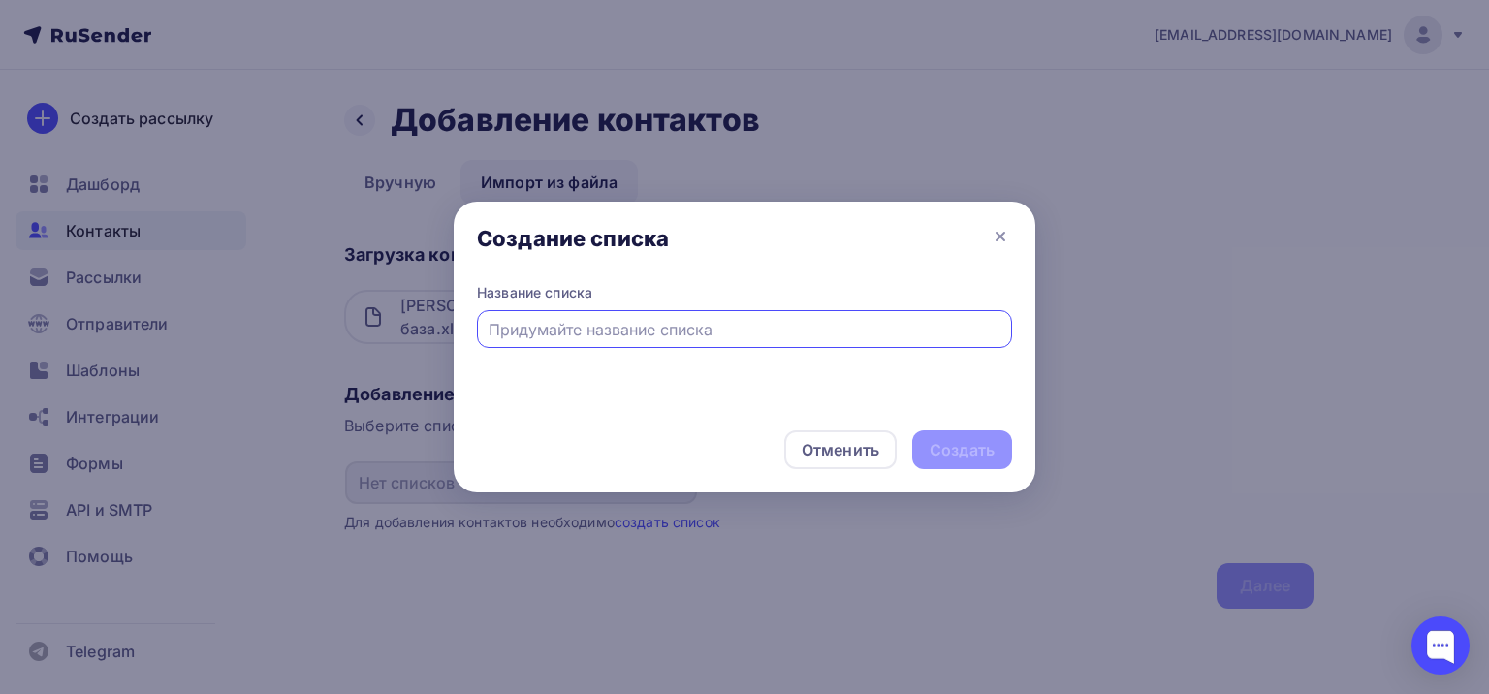
click at [740, 327] on input "text" at bounding box center [744, 329] width 513 height 23
type input "мио"
click at [966, 457] on div "Создать" at bounding box center [961, 450] width 65 height 22
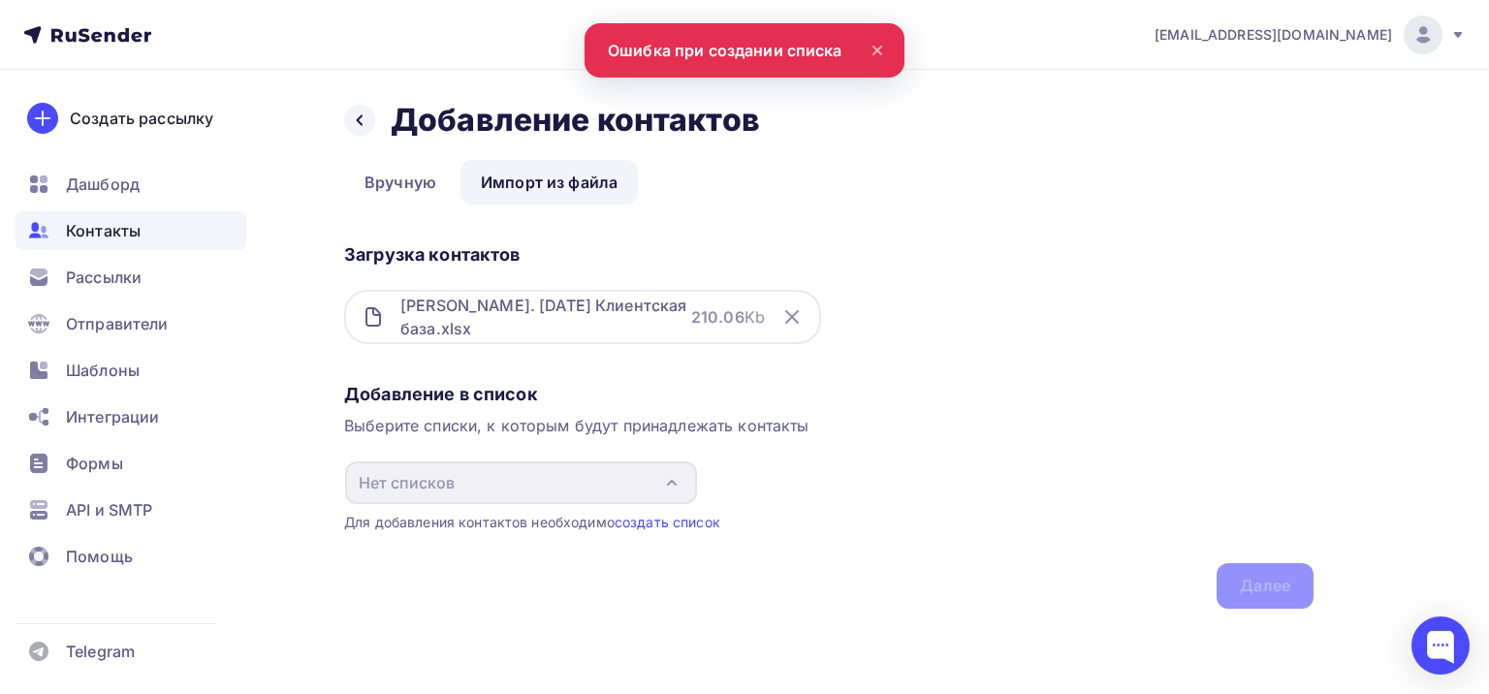
click at [874, 43] on icon at bounding box center [876, 50] width 23 height 23
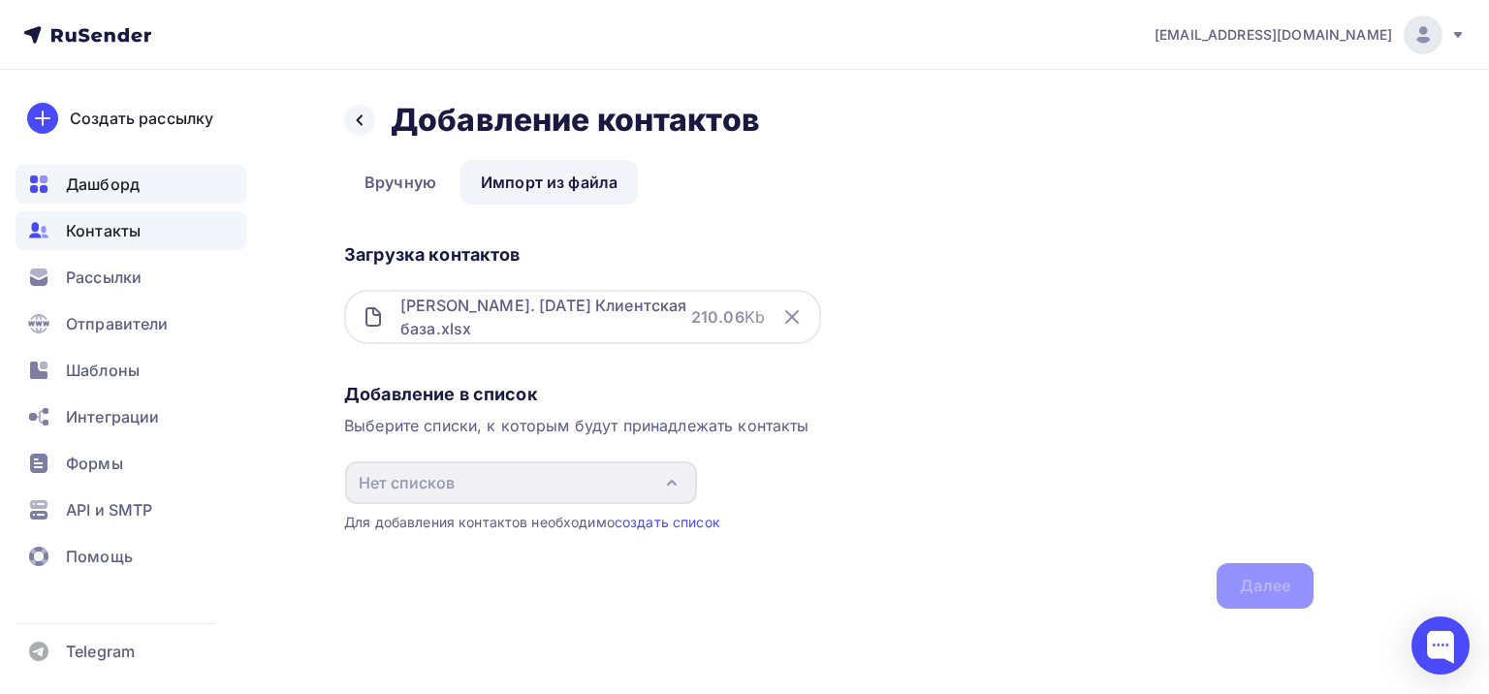
click at [102, 184] on span "Дашборд" at bounding box center [103, 184] width 74 height 23
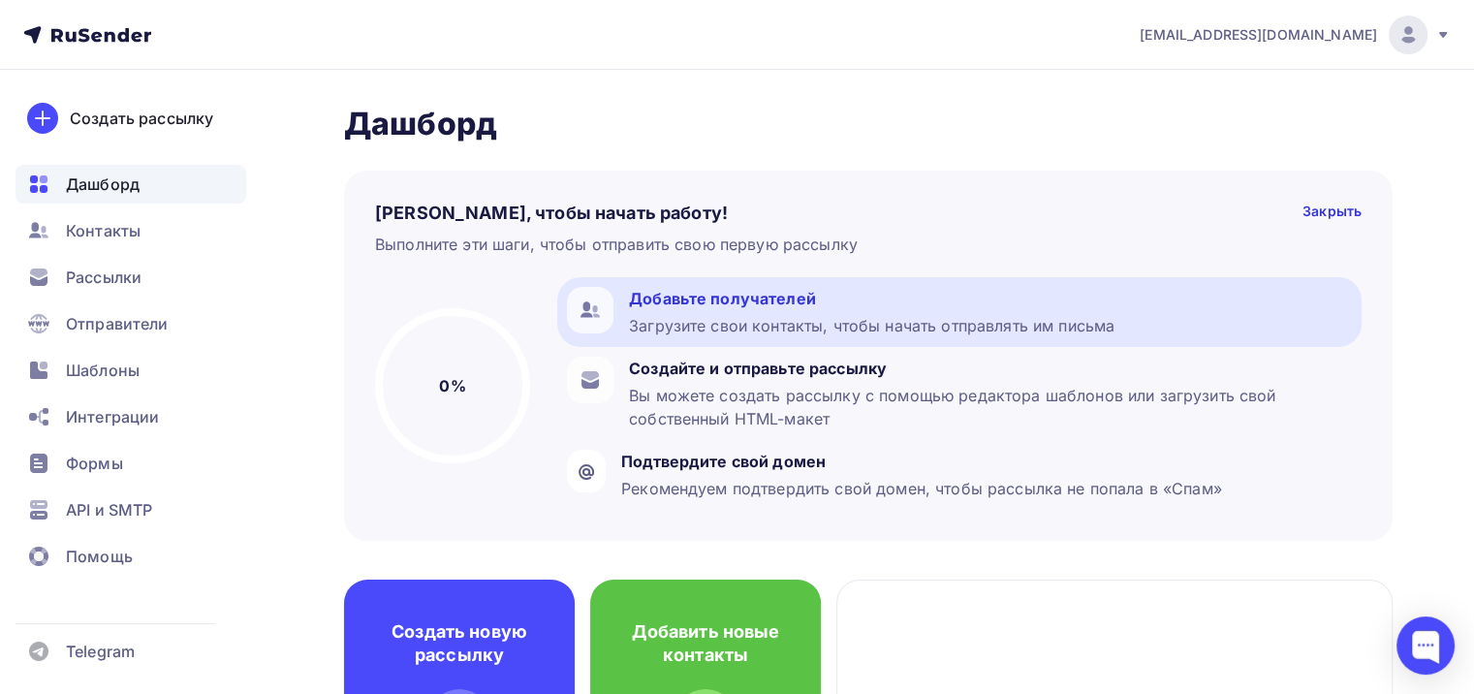
click at [706, 298] on div "Добавьте получателей" at bounding box center [872, 298] width 486 height 23
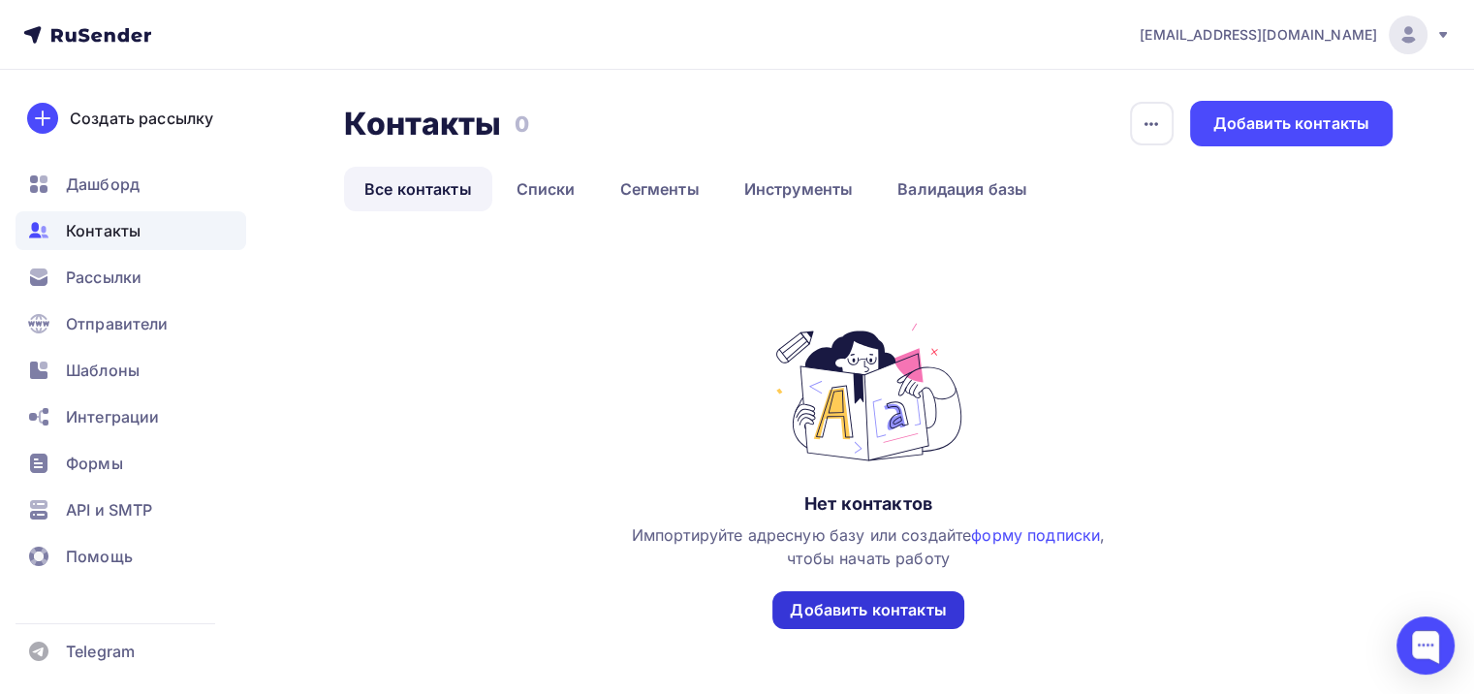
click at [885, 608] on div "Добавить контакты" at bounding box center [868, 610] width 156 height 22
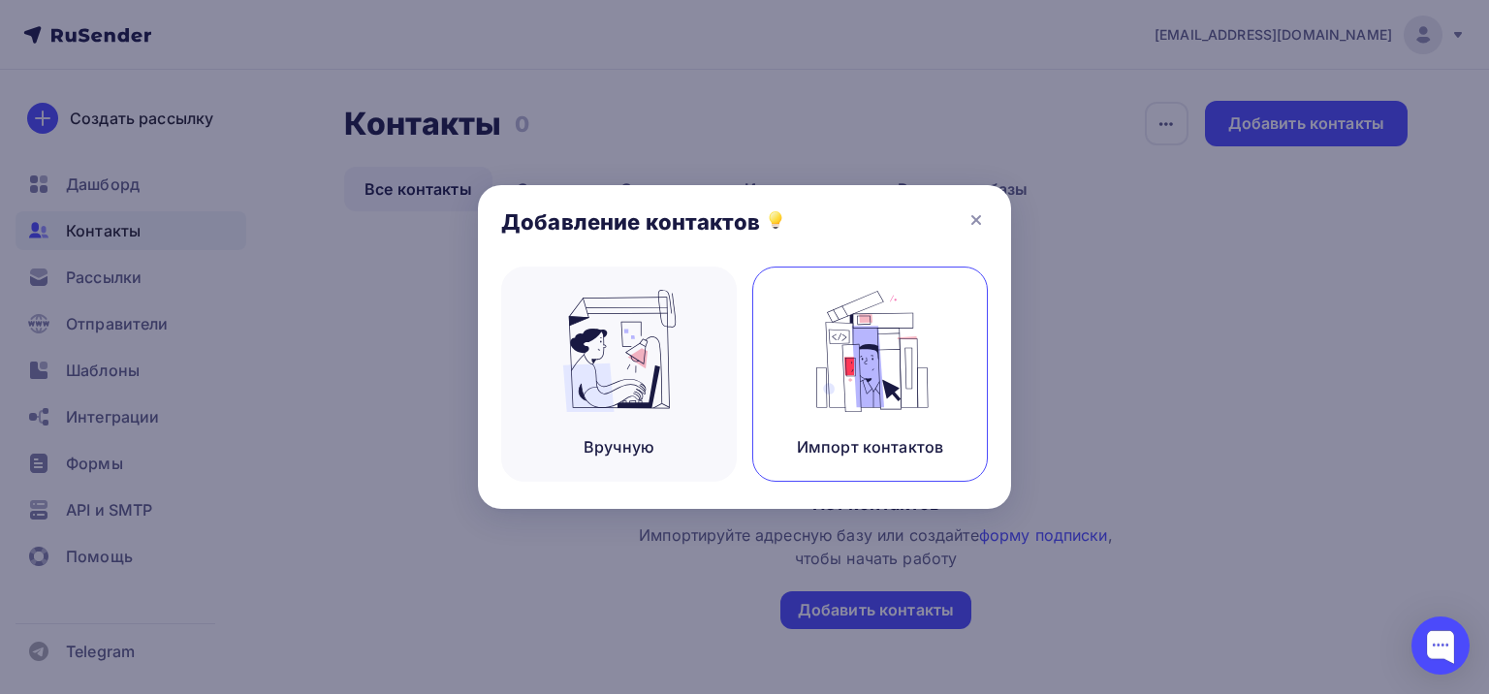
click at [863, 380] on img at bounding box center [870, 351] width 130 height 122
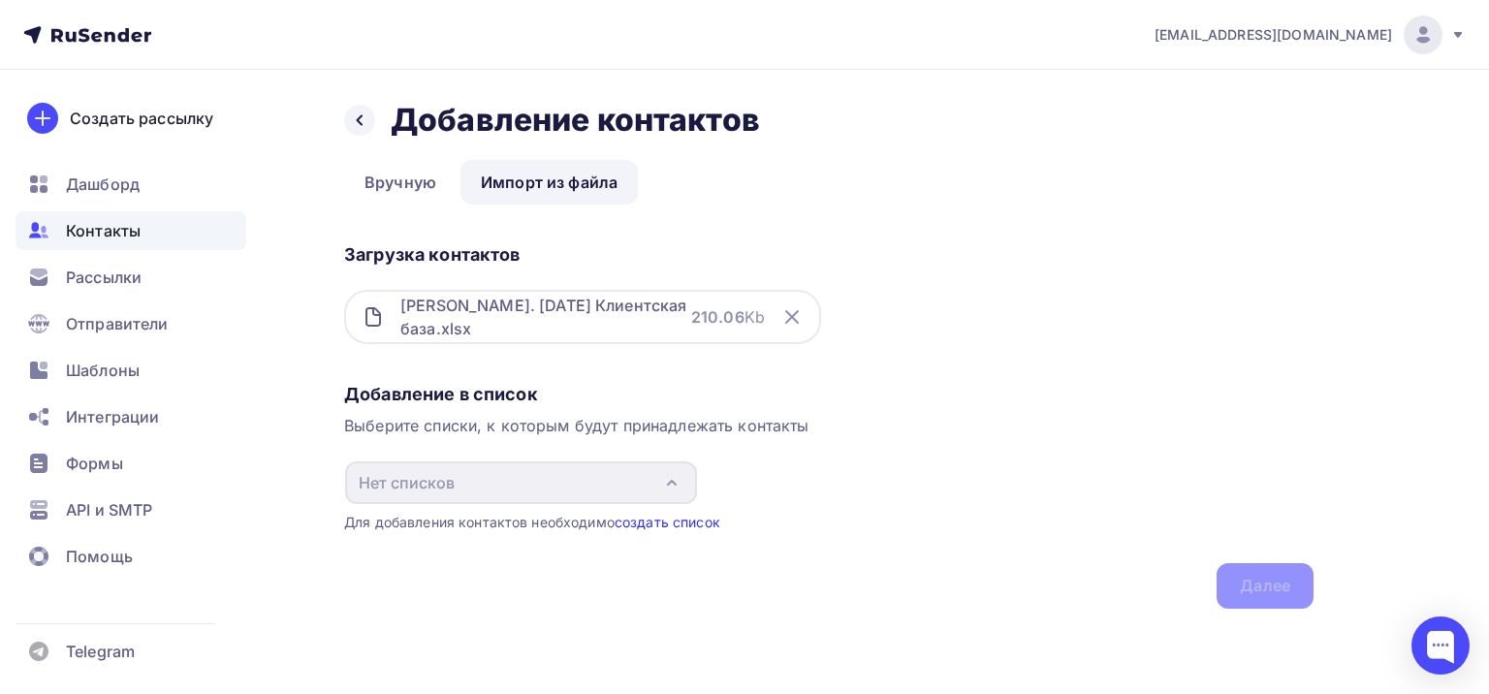
click at [684, 518] on link "создать список" at bounding box center [667, 522] width 106 height 16
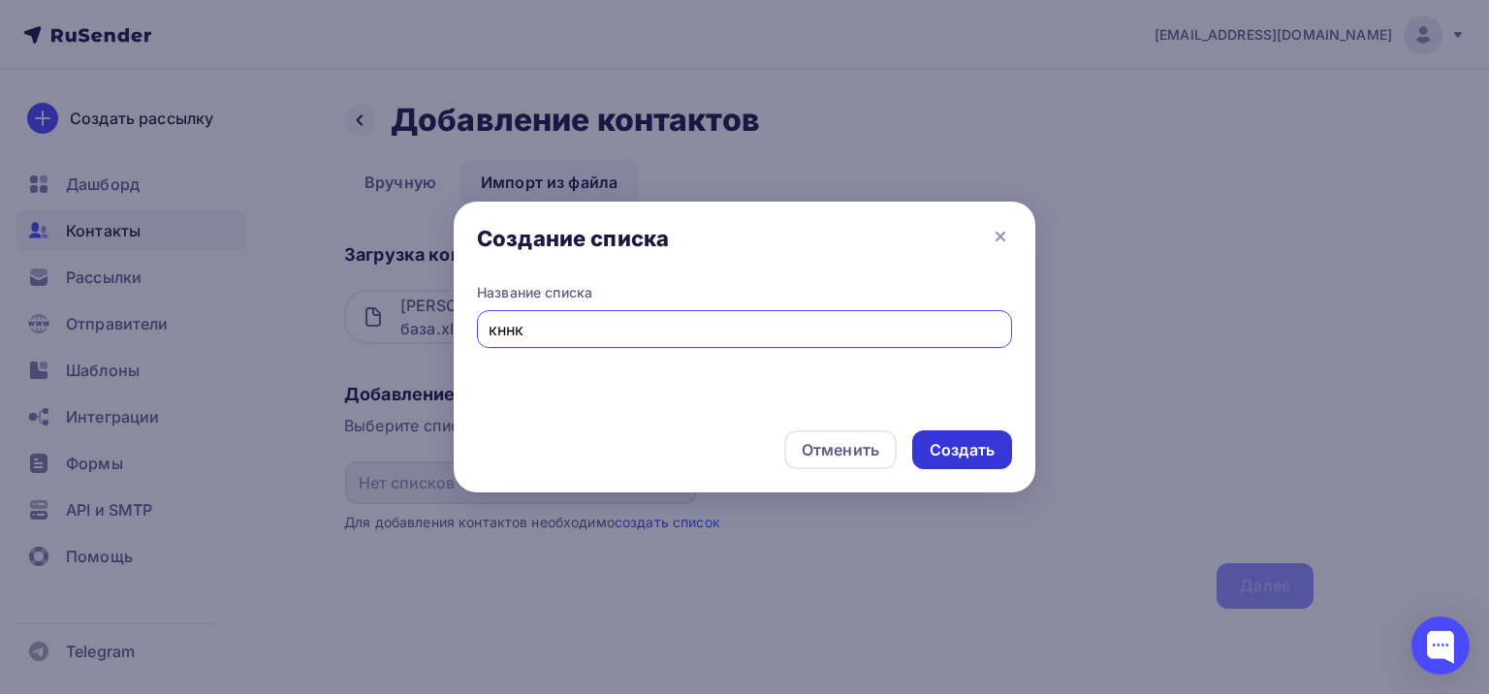
type input "кннк"
click at [945, 438] on div "Создать" at bounding box center [962, 449] width 100 height 39
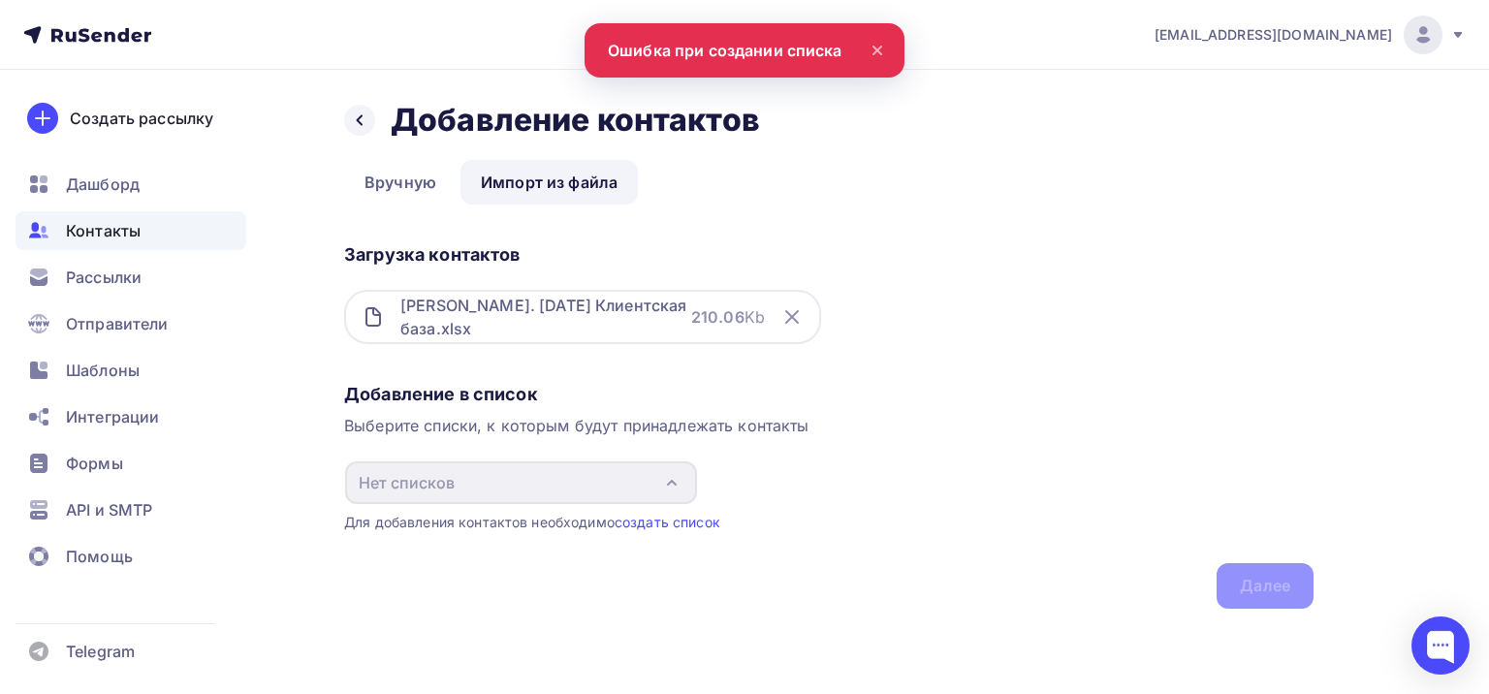
click at [1154, 364] on div "Загрузка контактов Я. 08.07.25 Клиентская база.xlsx 210.06 Kb" at bounding box center [828, 306] width 969 height 140
click at [101, 559] on span "Помощь" at bounding box center [99, 556] width 67 height 23
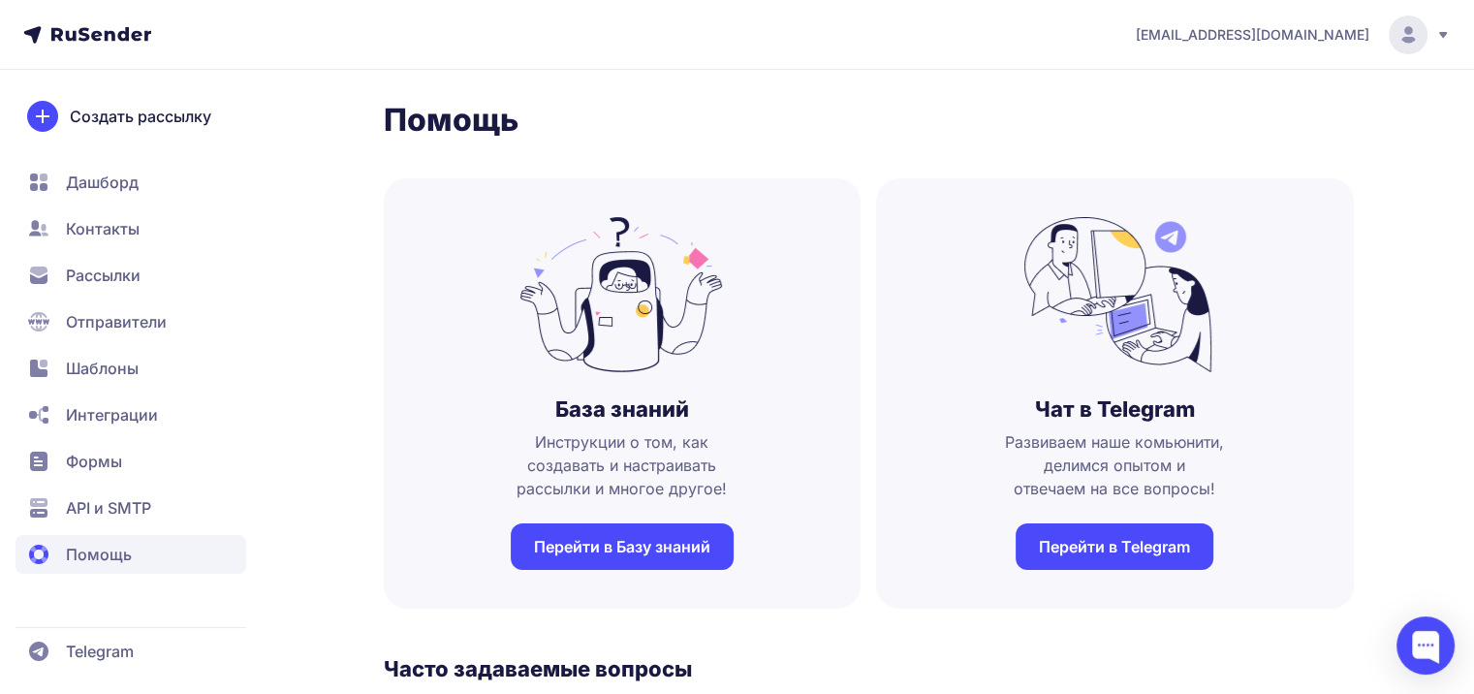
click at [1096, 532] on link "Перейти в Telegram" at bounding box center [1115, 546] width 198 height 47
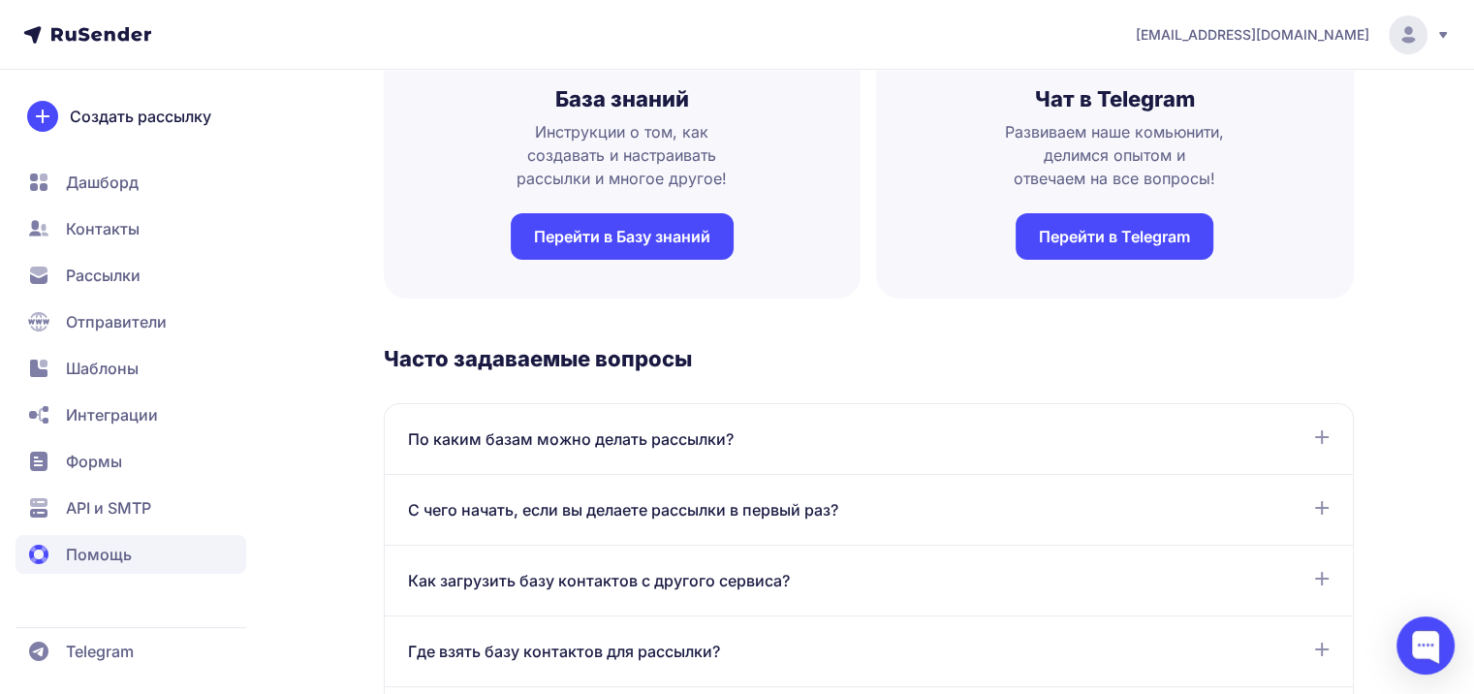
scroll to position [388, 0]
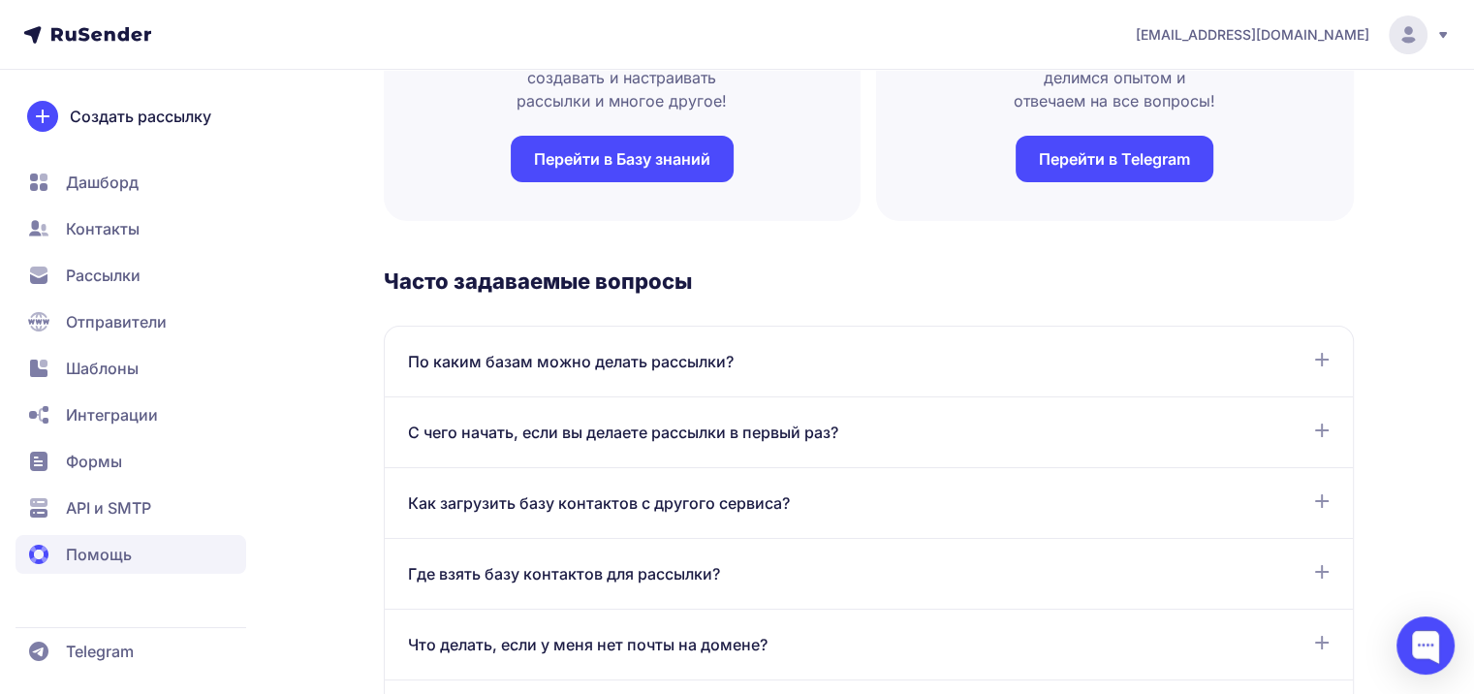
click at [1326, 426] on icon at bounding box center [1322, 431] width 16 height 16
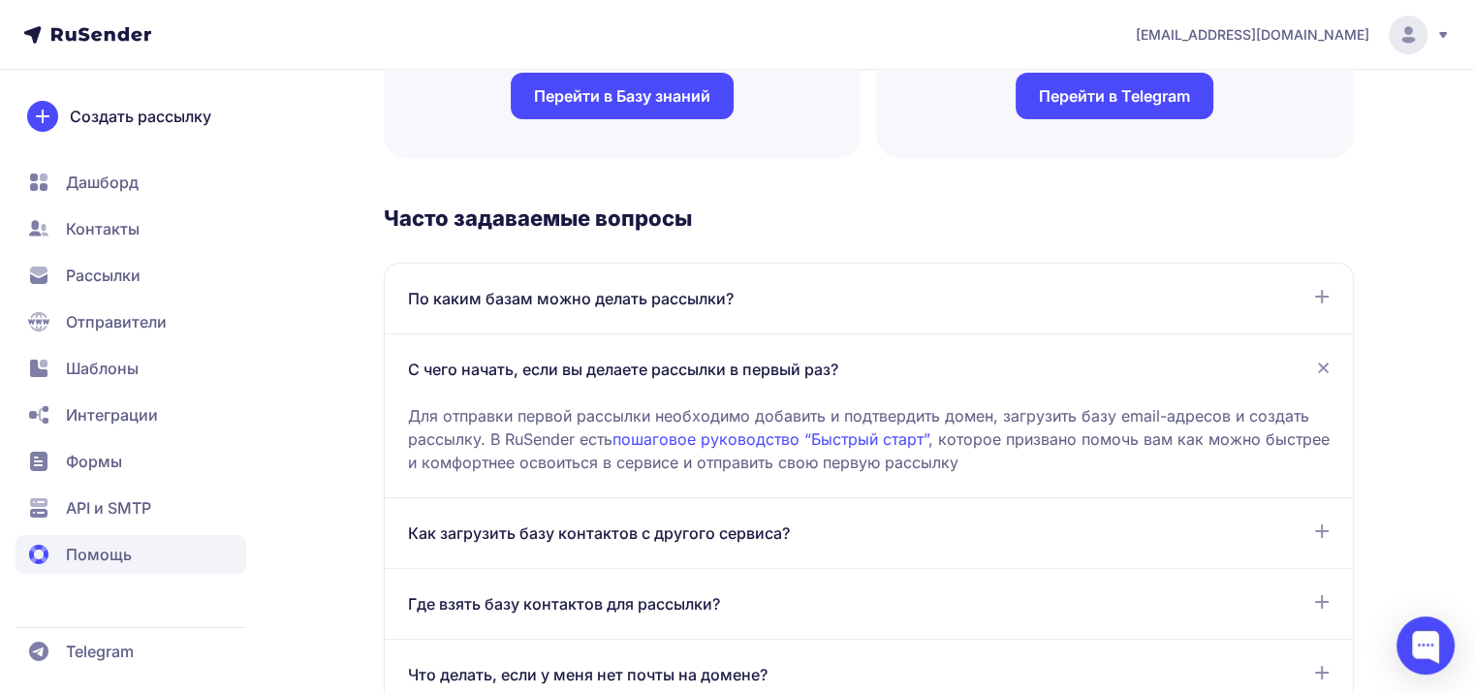
scroll to position [485, 0]
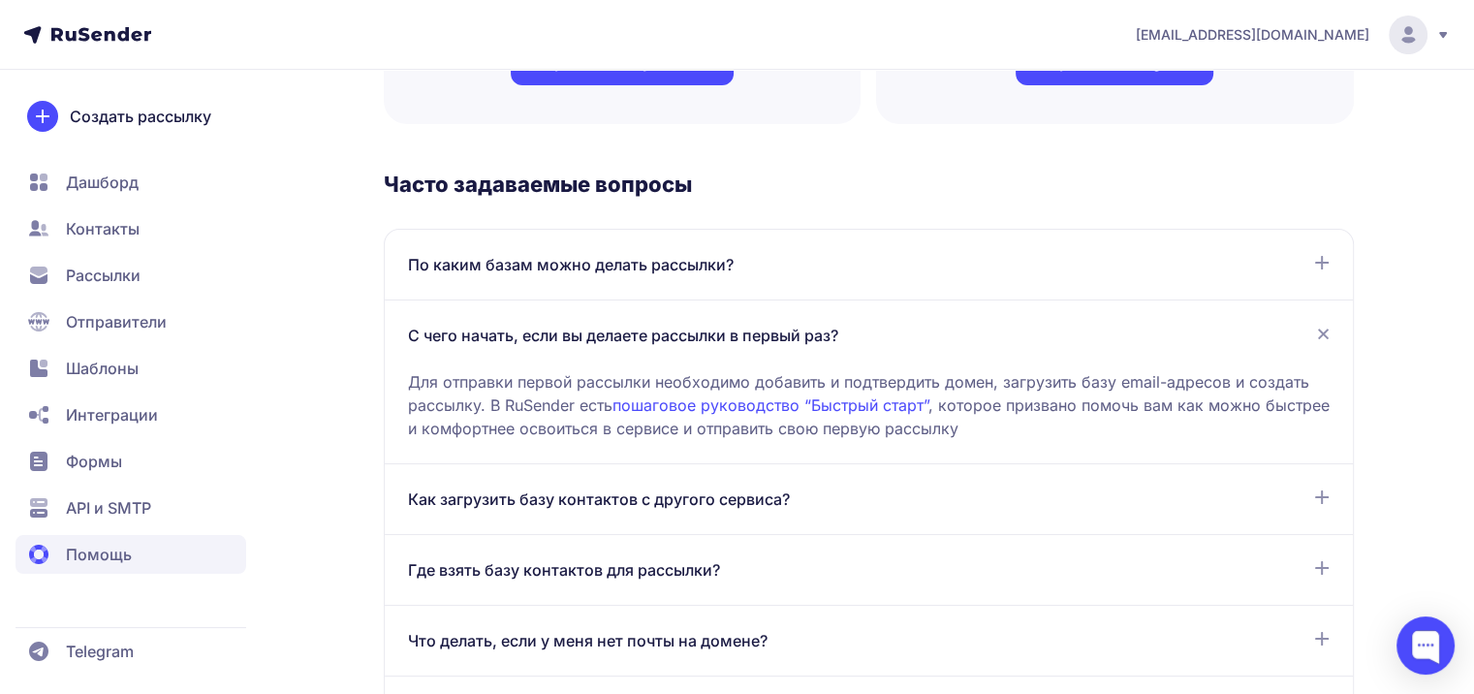
click at [793, 406] on link "пошаговое руководство “Быстрый старт”" at bounding box center [771, 404] width 316 height 19
click at [89, 38] on icon at bounding box center [101, 34] width 100 height 14
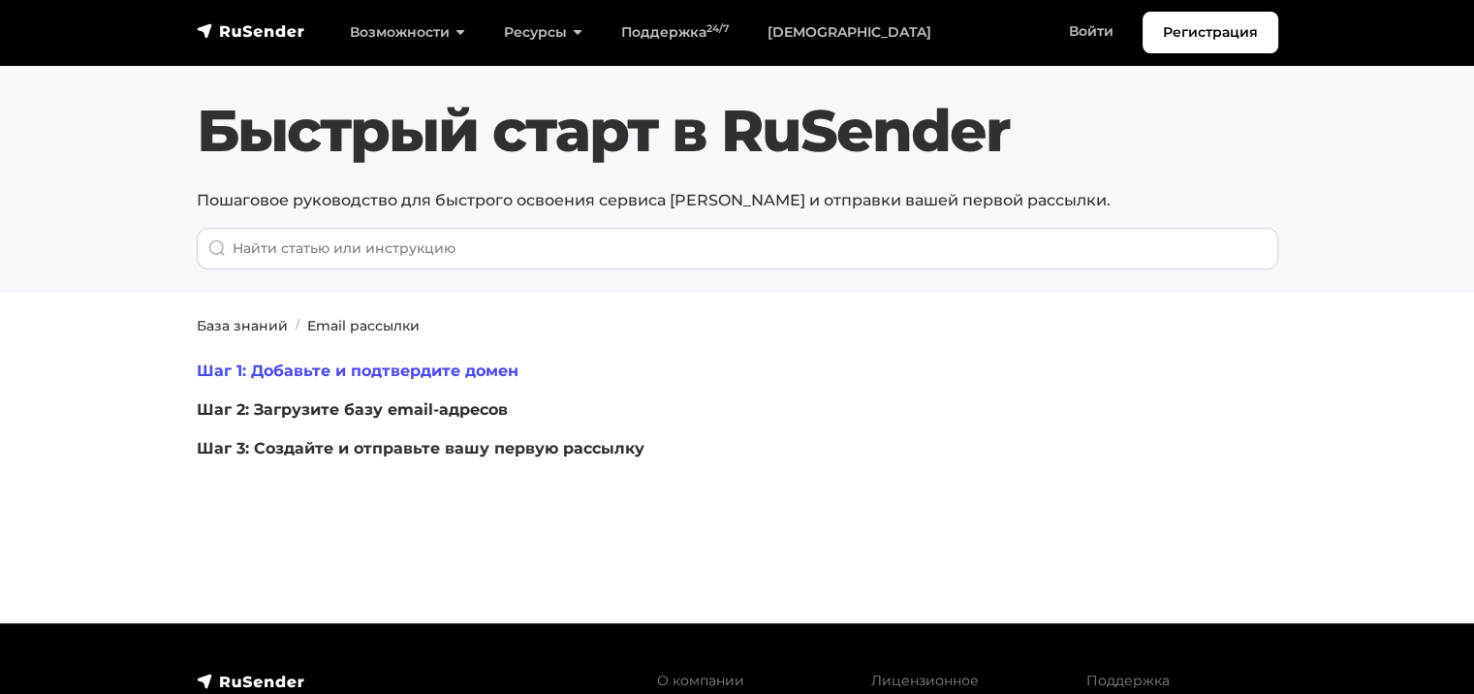
click at [388, 368] on link "Шаг 1: Добавьте и подтвердите домен" at bounding box center [358, 371] width 322 height 18
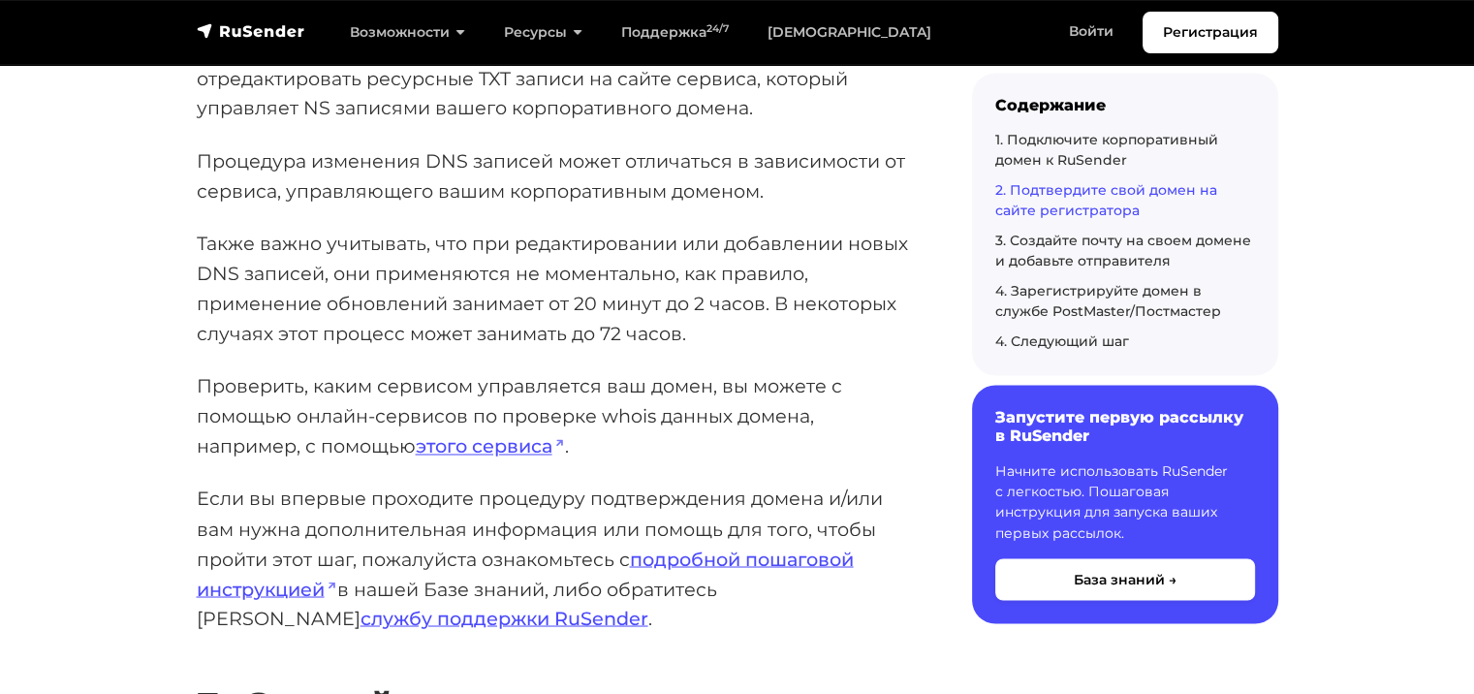
scroll to position [3250, 0]
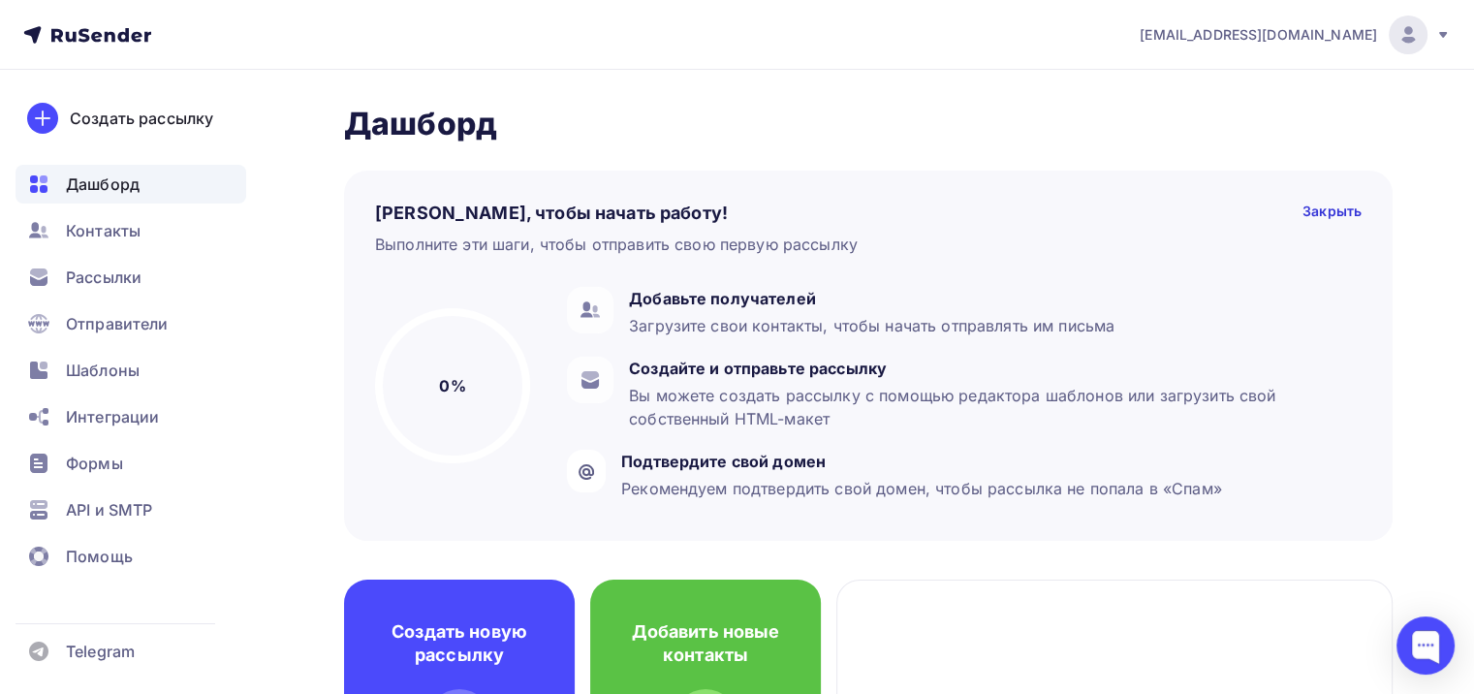
click at [1360, 25] on span "[EMAIL_ADDRESS][DOMAIN_NAME]" at bounding box center [1258, 34] width 237 height 19
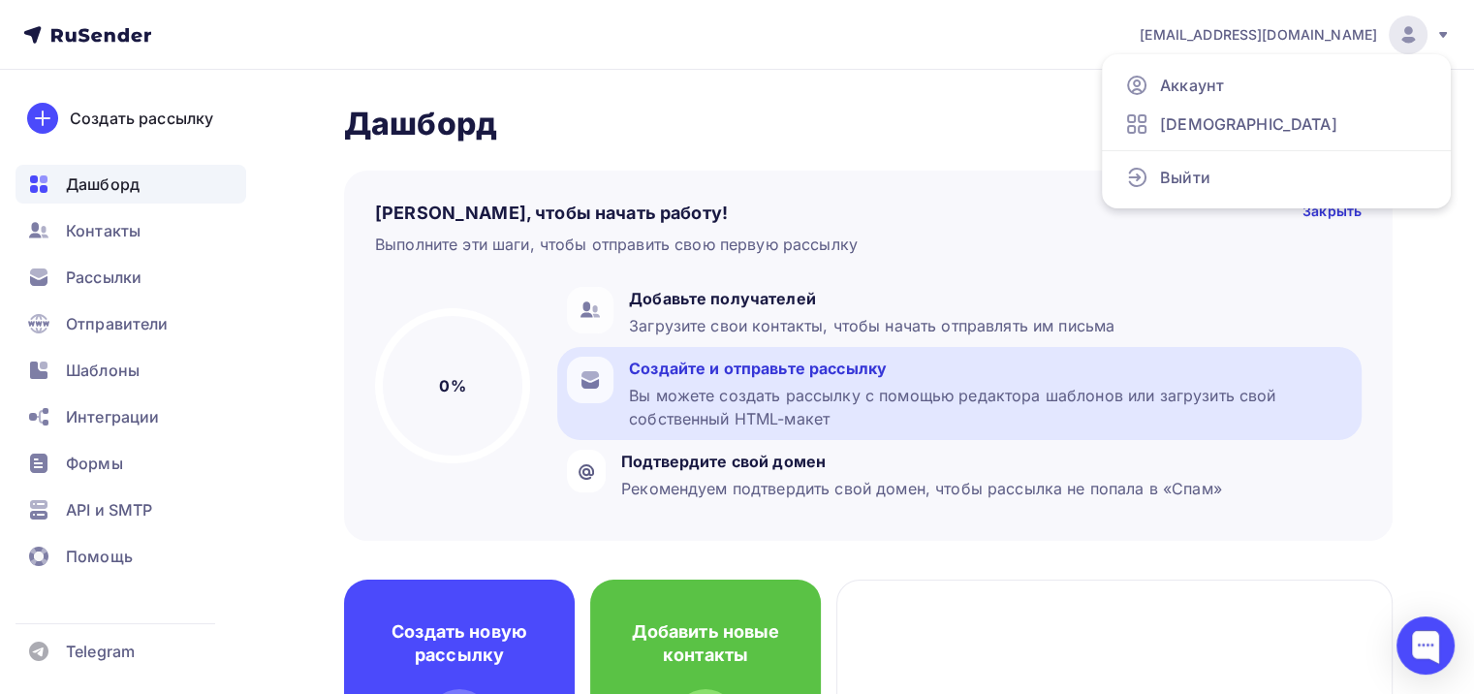
click at [1299, 416] on div "Вы можете создать рассылку с помощью редактора шаблонов или загрузить свой собс…" at bounding box center [990, 407] width 723 height 47
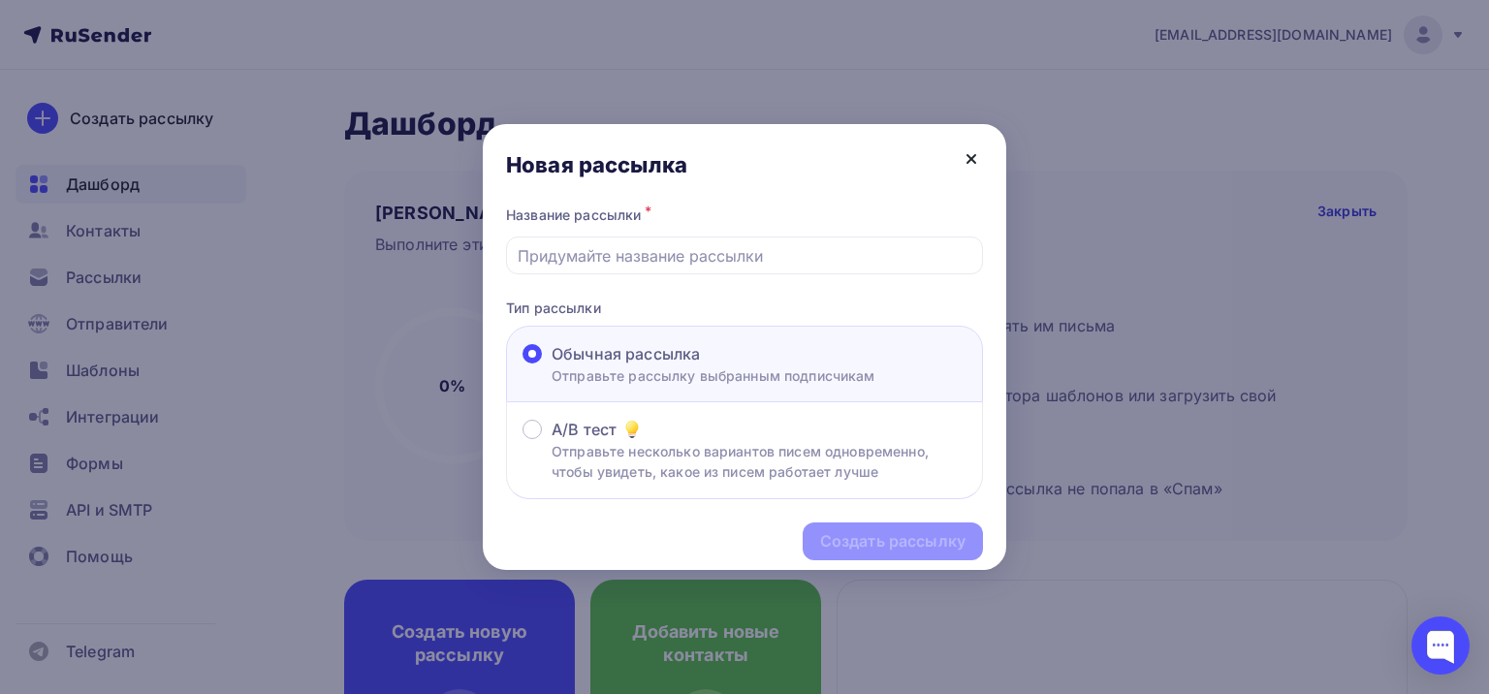
click at [971, 150] on icon at bounding box center [970, 158] width 23 height 23
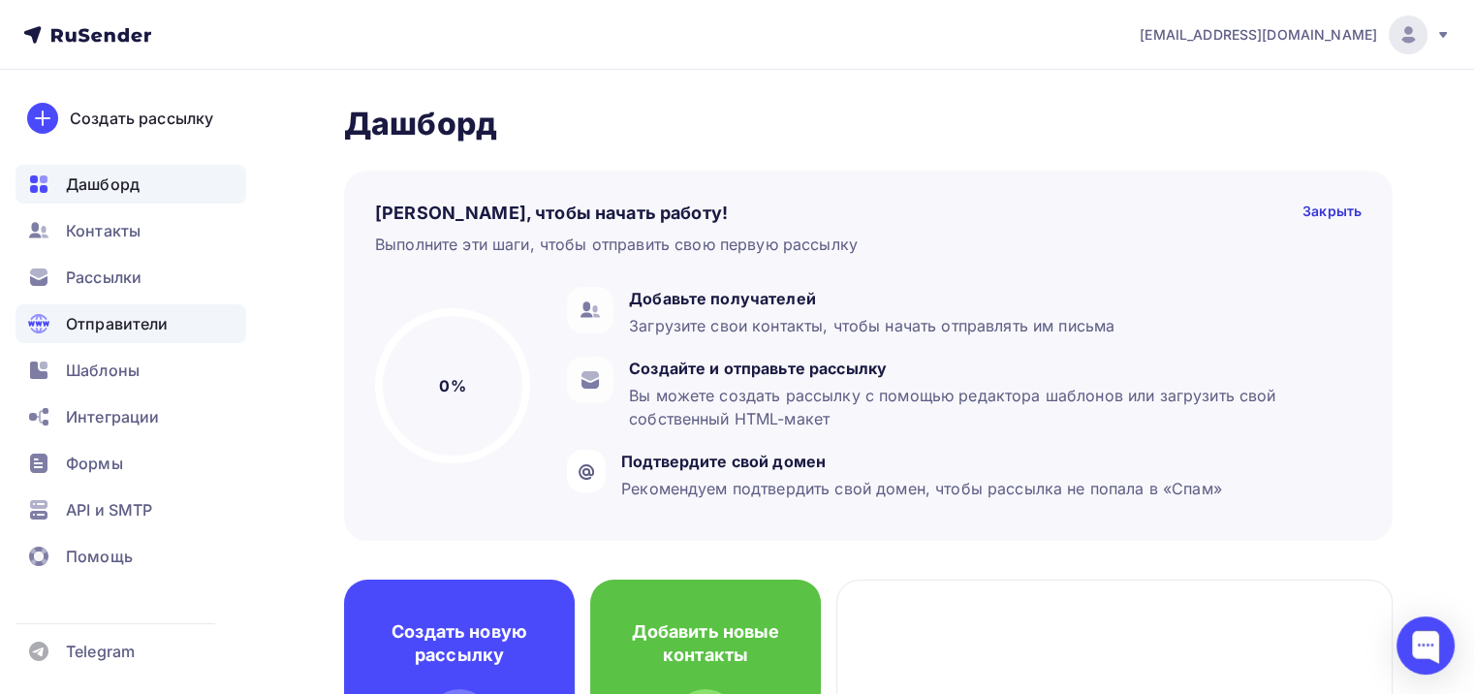
click at [90, 326] on span "Отправители" at bounding box center [117, 323] width 103 height 23
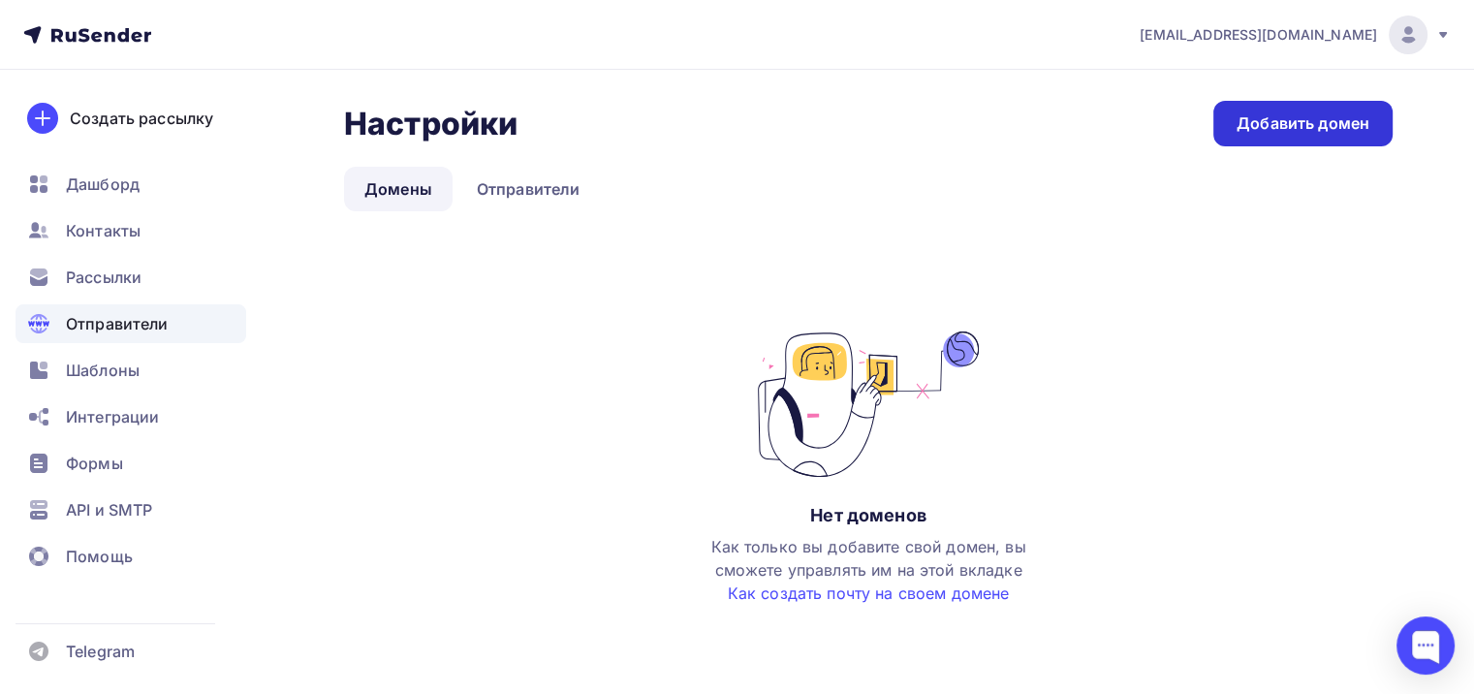
click at [1299, 121] on div "Добавить домен" at bounding box center [1303, 123] width 133 height 22
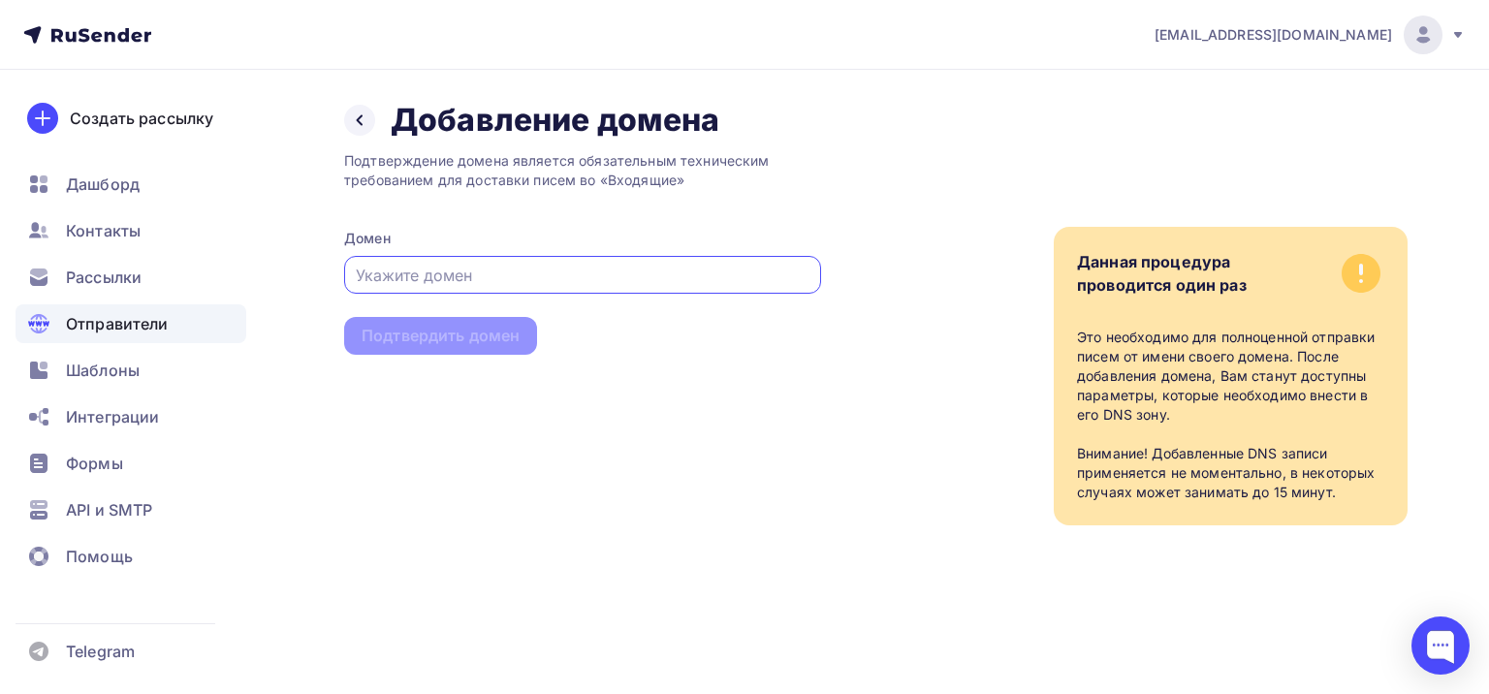
click at [396, 269] on input "text" at bounding box center [583, 275] width 455 height 23
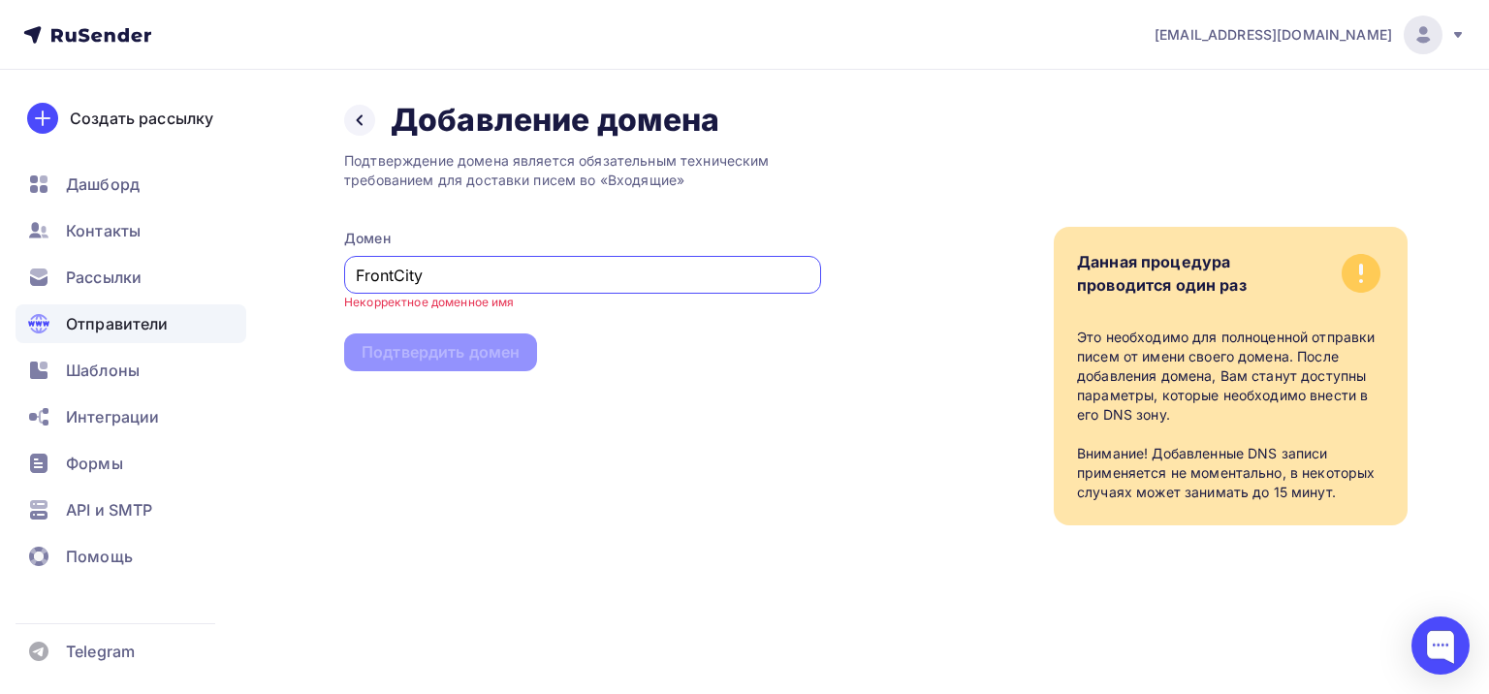
type input "FrontCity"
